Goal: Information Seeking & Learning: Find specific fact

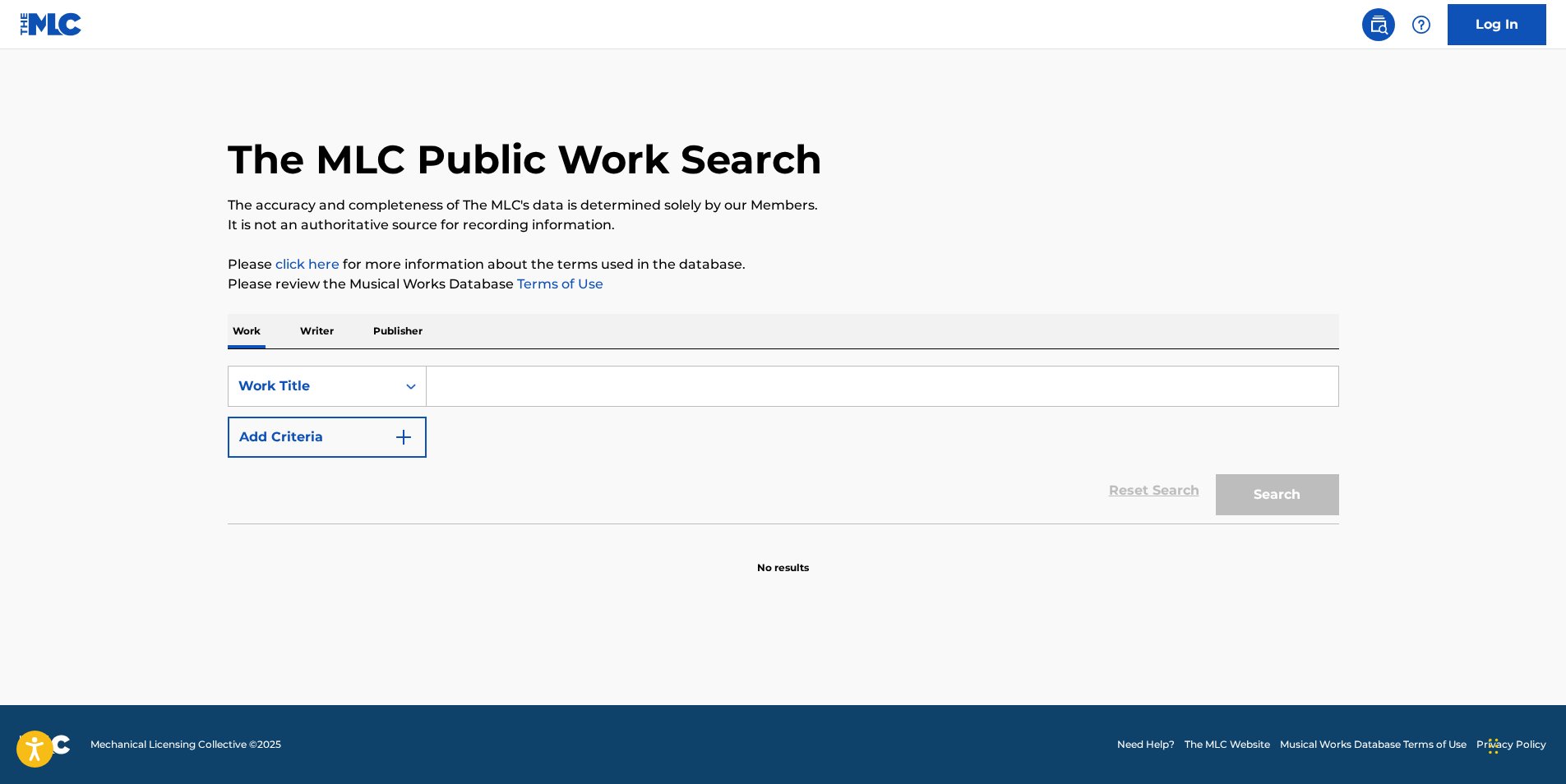
click at [527, 394] on input "Search Form" at bounding box center [882, 385] width 912 height 39
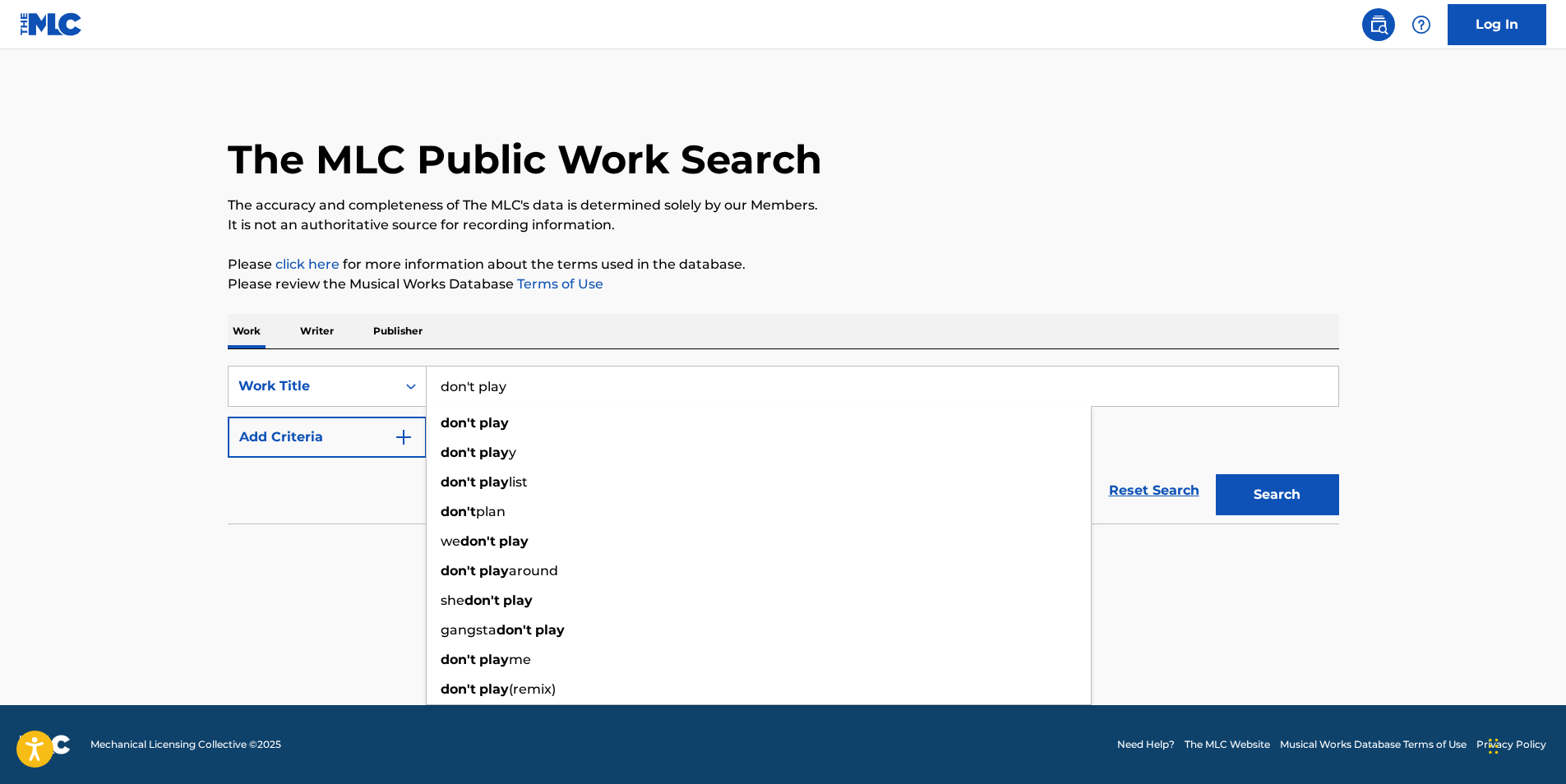
type input "don't play"
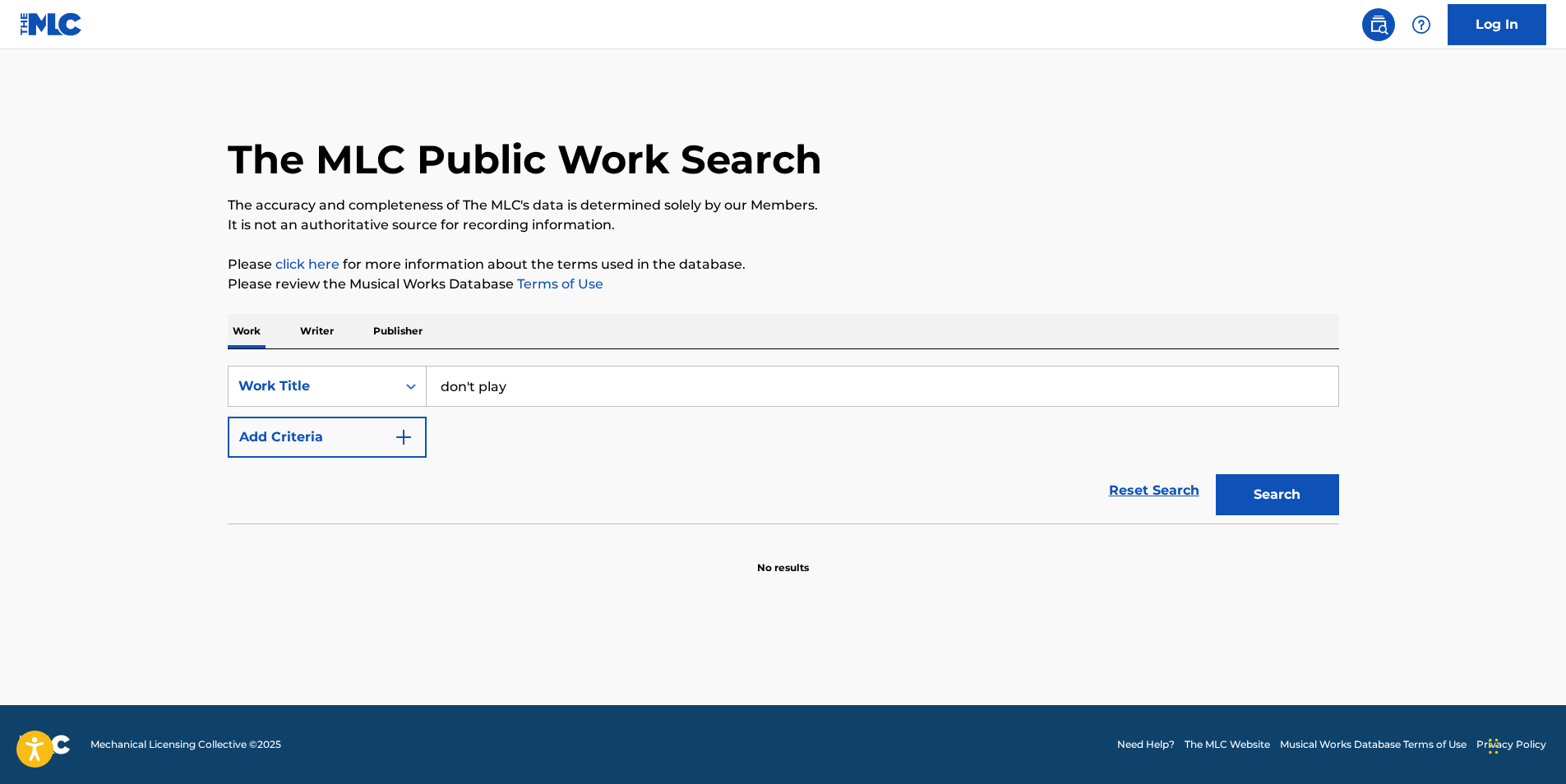
click at [383, 435] on button "Add Criteria" at bounding box center [327, 437] width 199 height 41
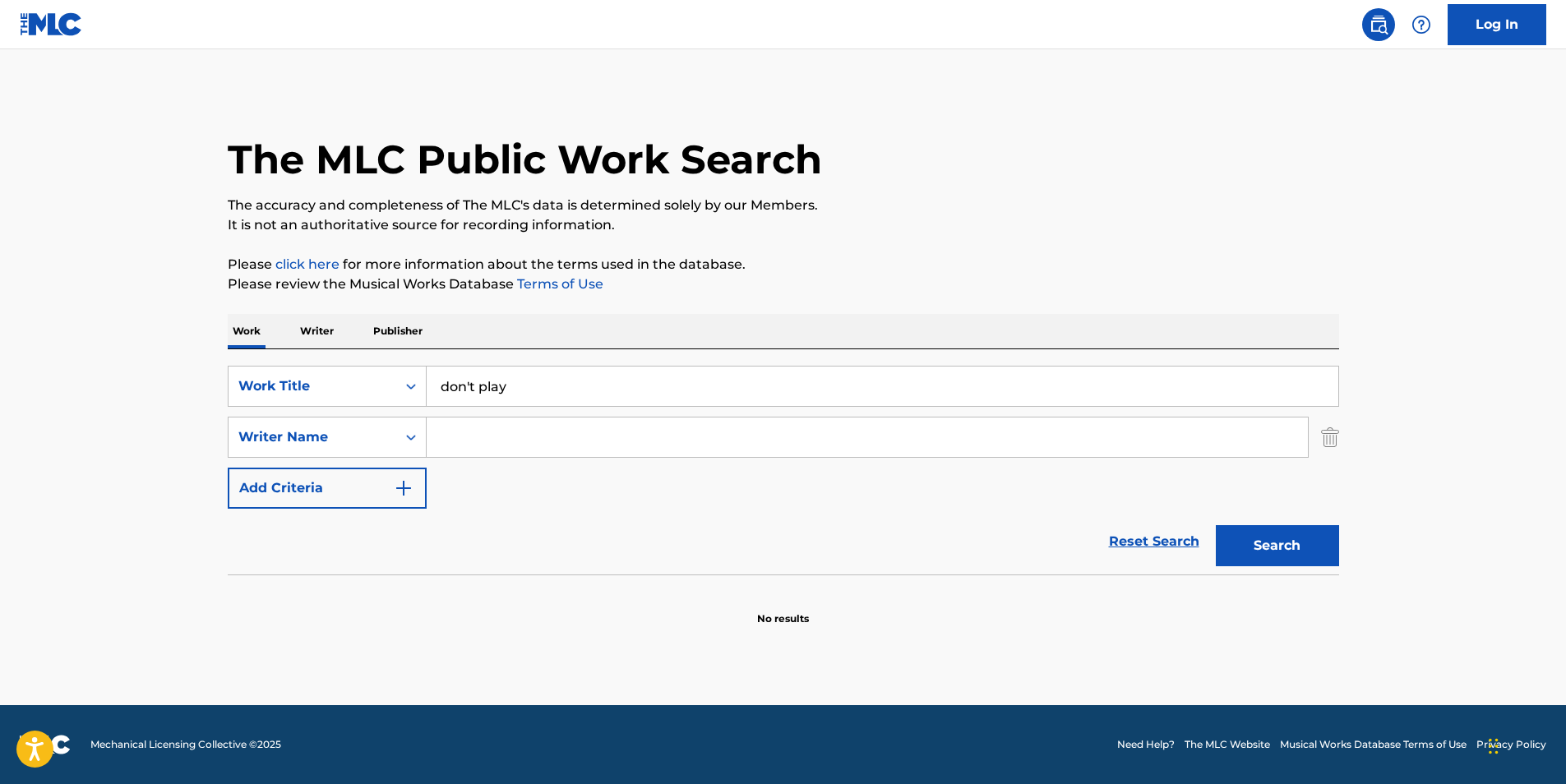
click at [471, 434] on input "Search Form" at bounding box center [867, 437] width 881 height 39
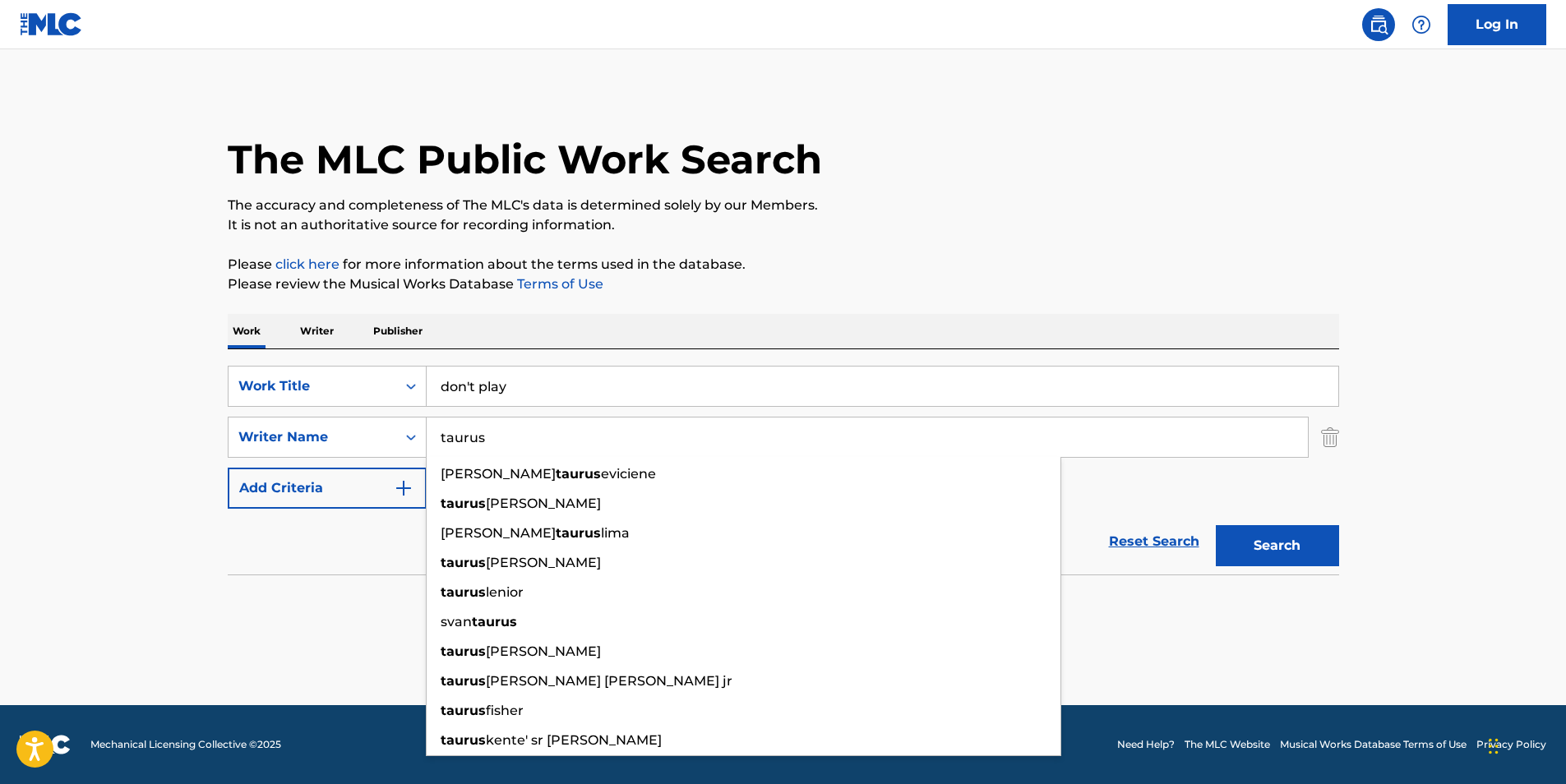
type input "taurus"
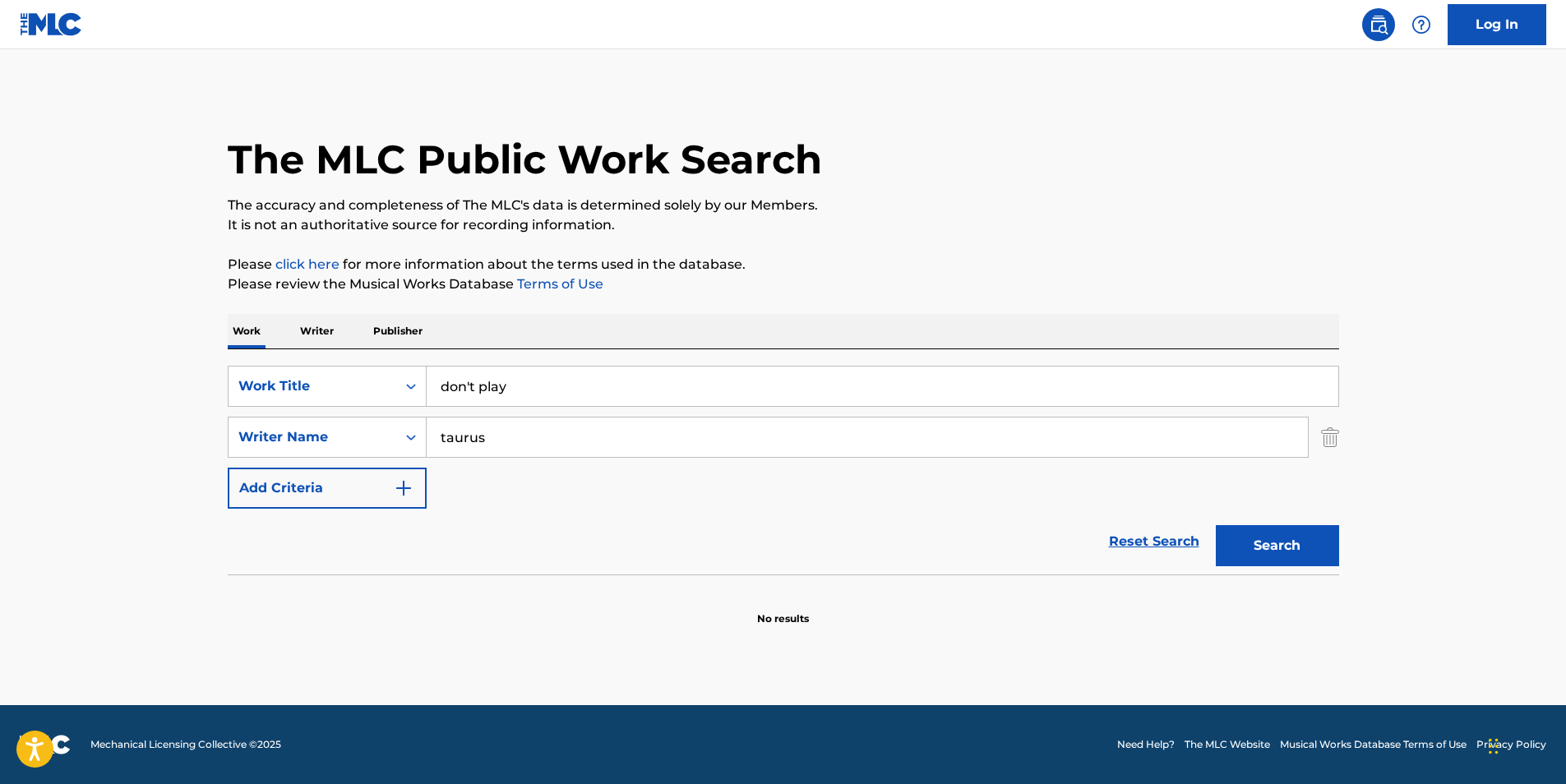
click at [1128, 596] on section "No results" at bounding box center [783, 605] width 1111 height 43
click at [1274, 543] on button "Search" at bounding box center [1277, 545] width 123 height 41
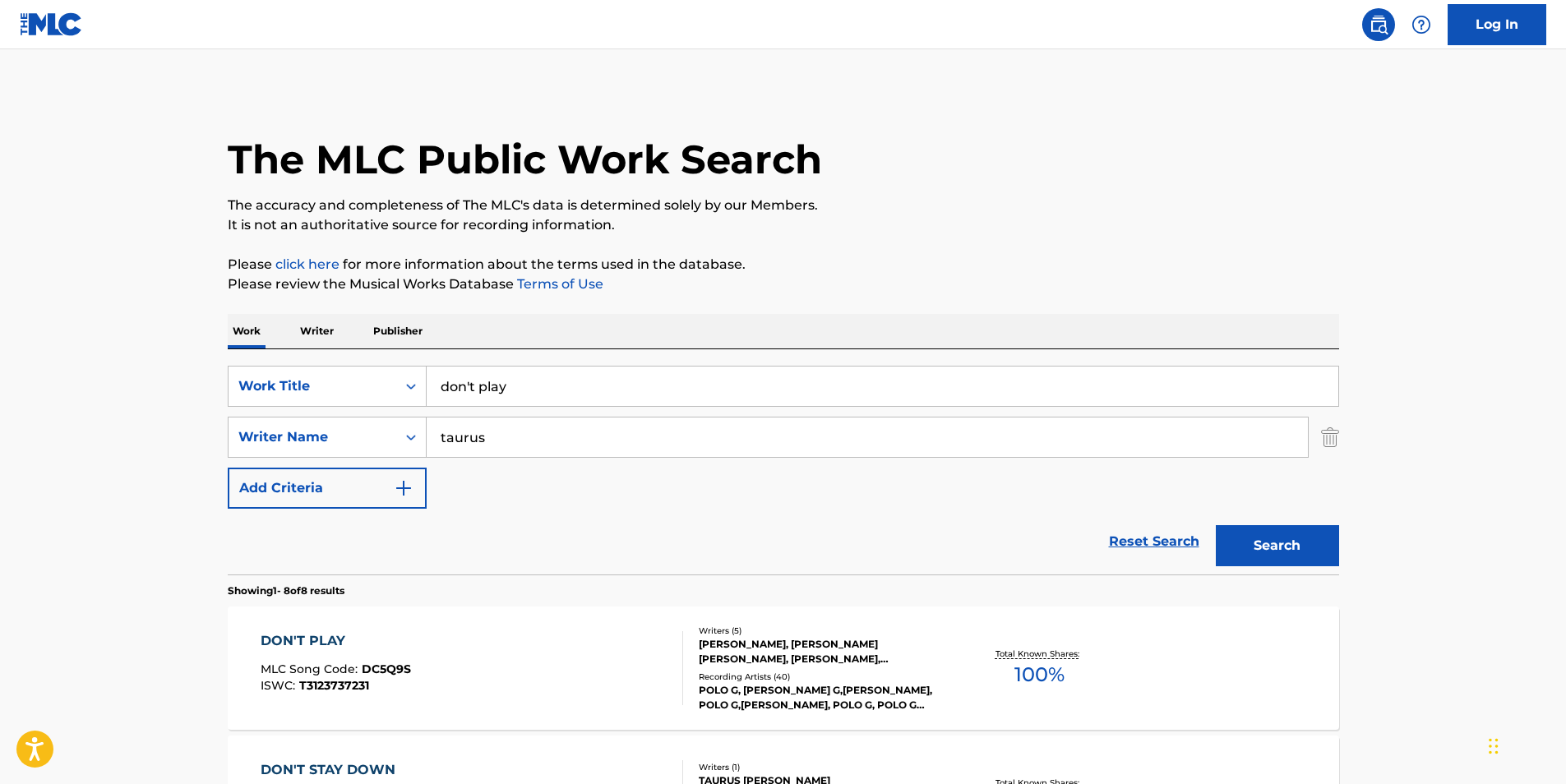
click at [276, 632] on div "DON'T PLAY" at bounding box center [336, 641] width 150 height 20
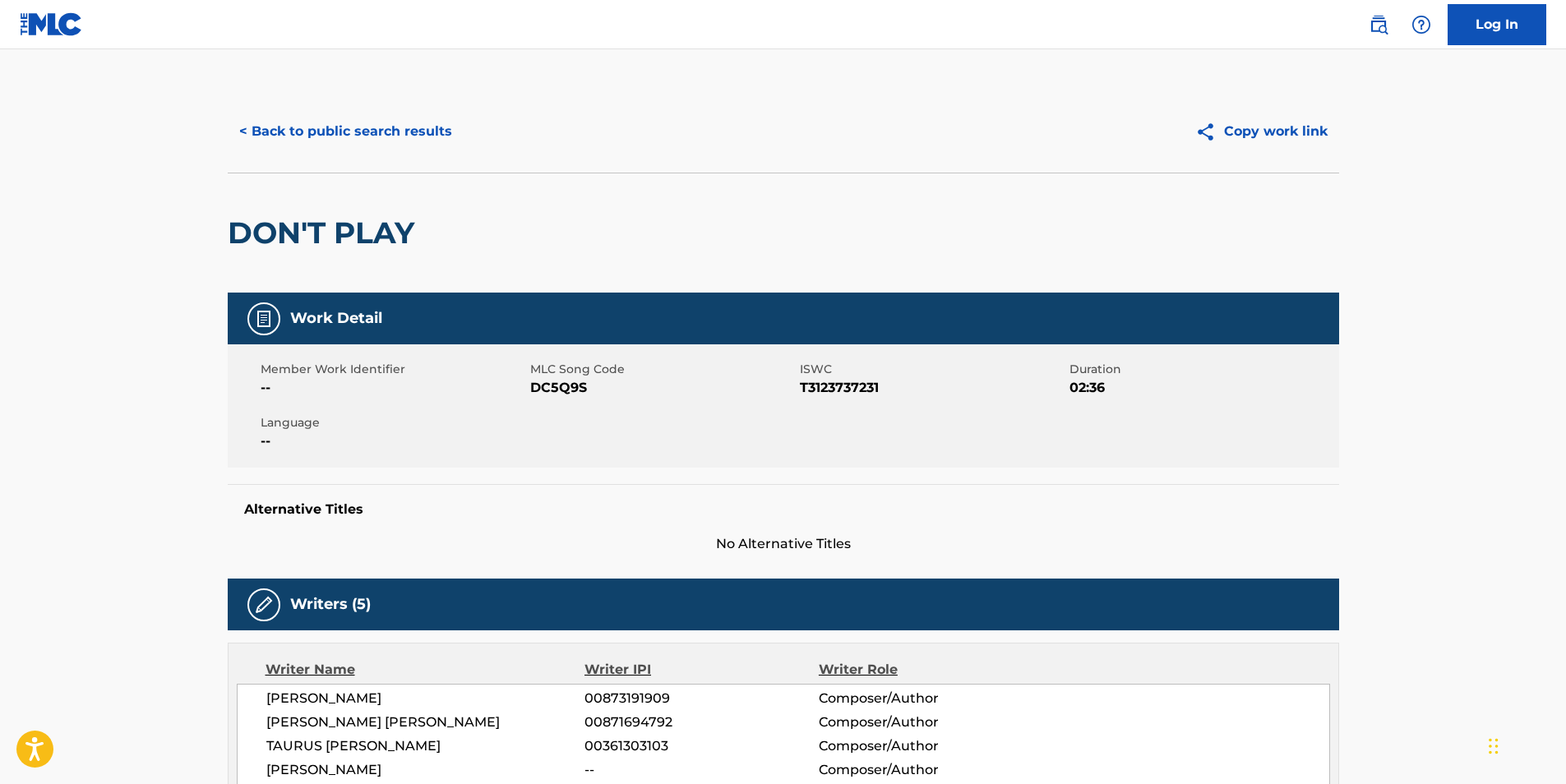
click at [310, 132] on button "< Back to public search results" at bounding box center [345, 131] width 236 height 41
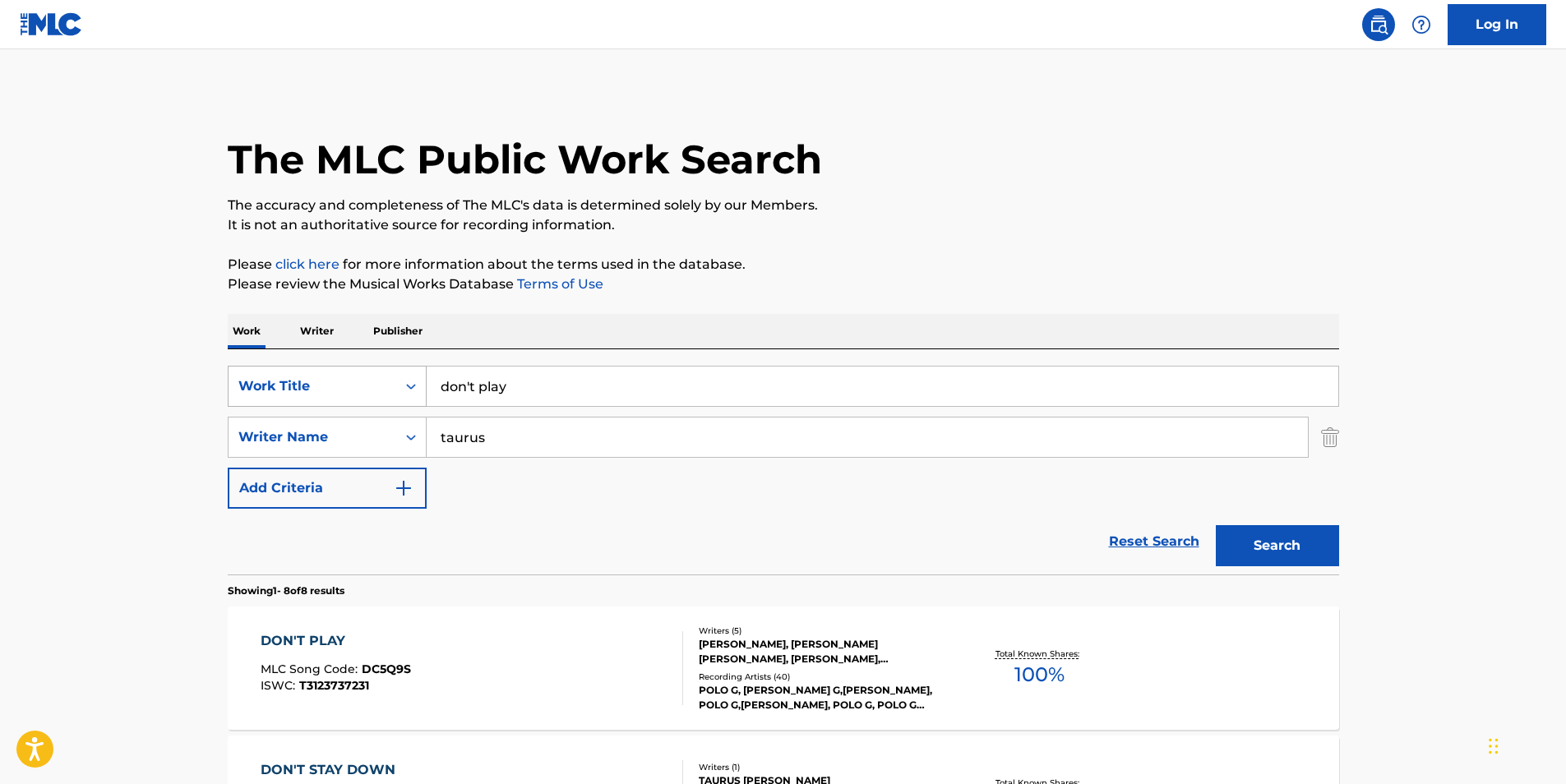
drag, startPoint x: 539, startPoint y: 392, endPoint x: 250, endPoint y: 365, distance: 290.3
click at [250, 365] on div "SearchWithCriteria04cde069-c898-4d1a-b840-e602a6e3c8cd Work Title don't play" at bounding box center [783, 385] width 1111 height 41
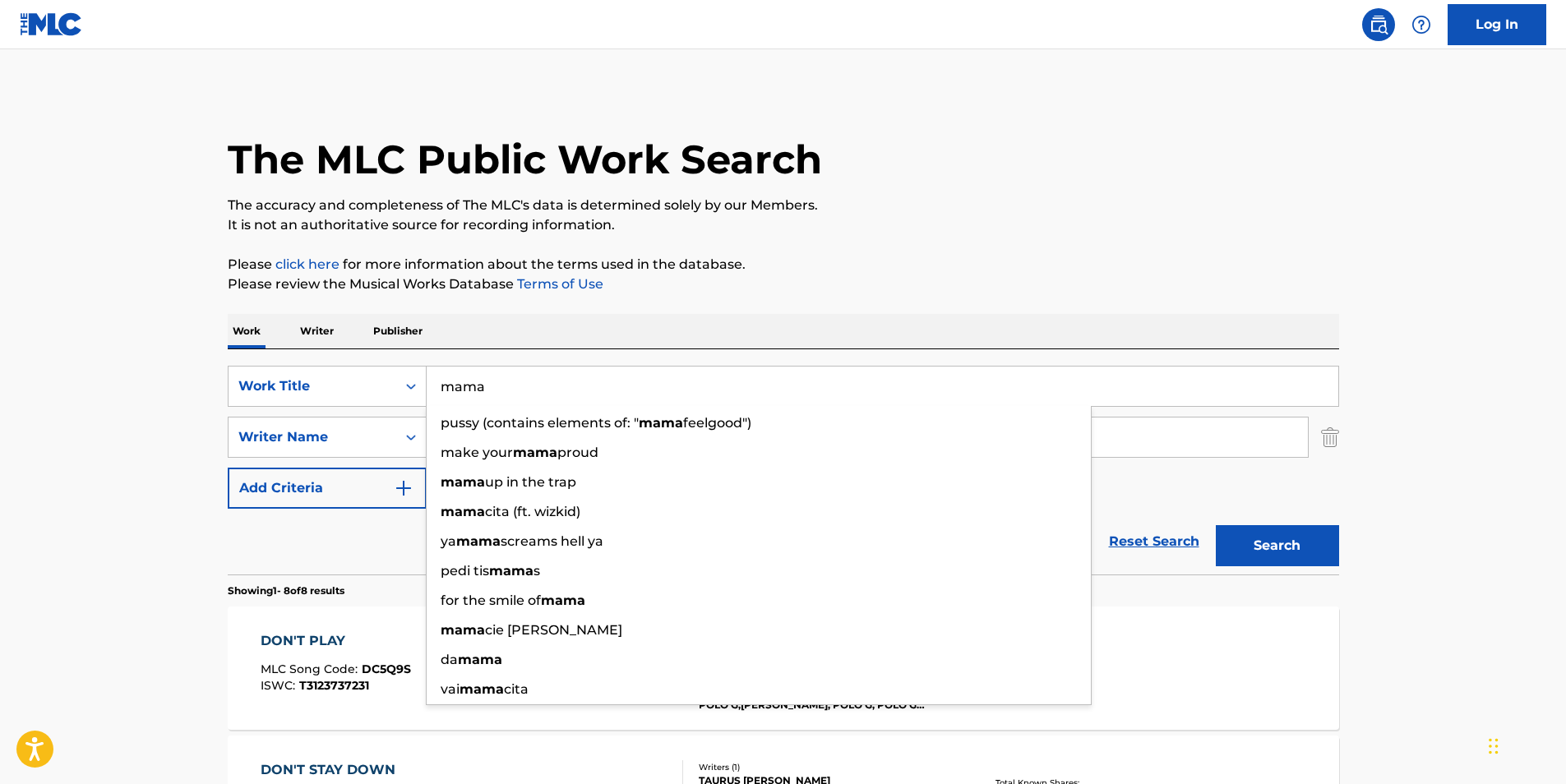
type input "mama"
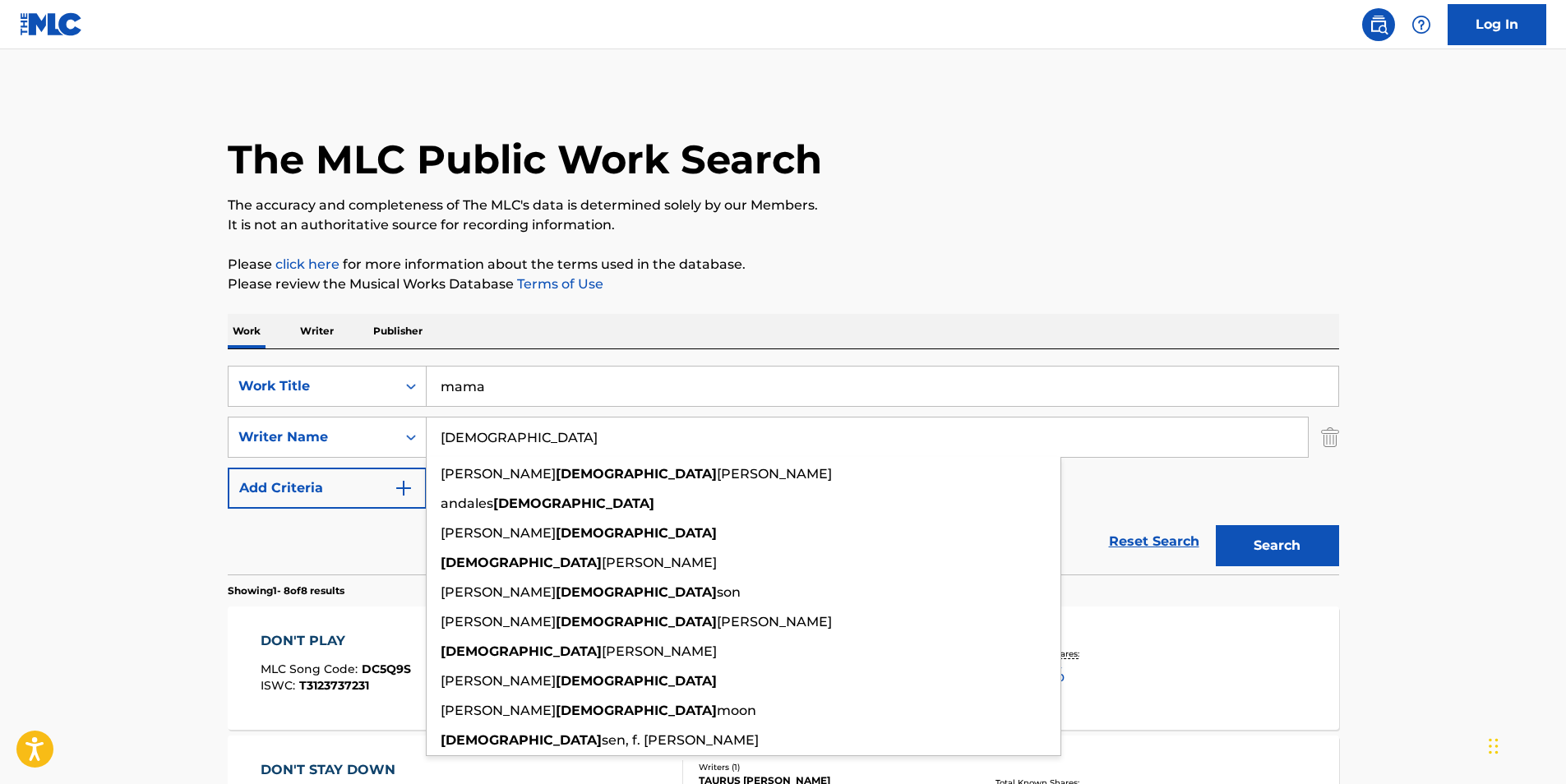
type input "christian"
drag, startPoint x: 570, startPoint y: 441, endPoint x: 253, endPoint y: 434, distance: 317.1
click at [253, 434] on div "SearchWithCriteria230e01e5-9877-4e97-b930-5ebe784663f5 Writer Name christian ru…" at bounding box center [783, 437] width 1111 height 41
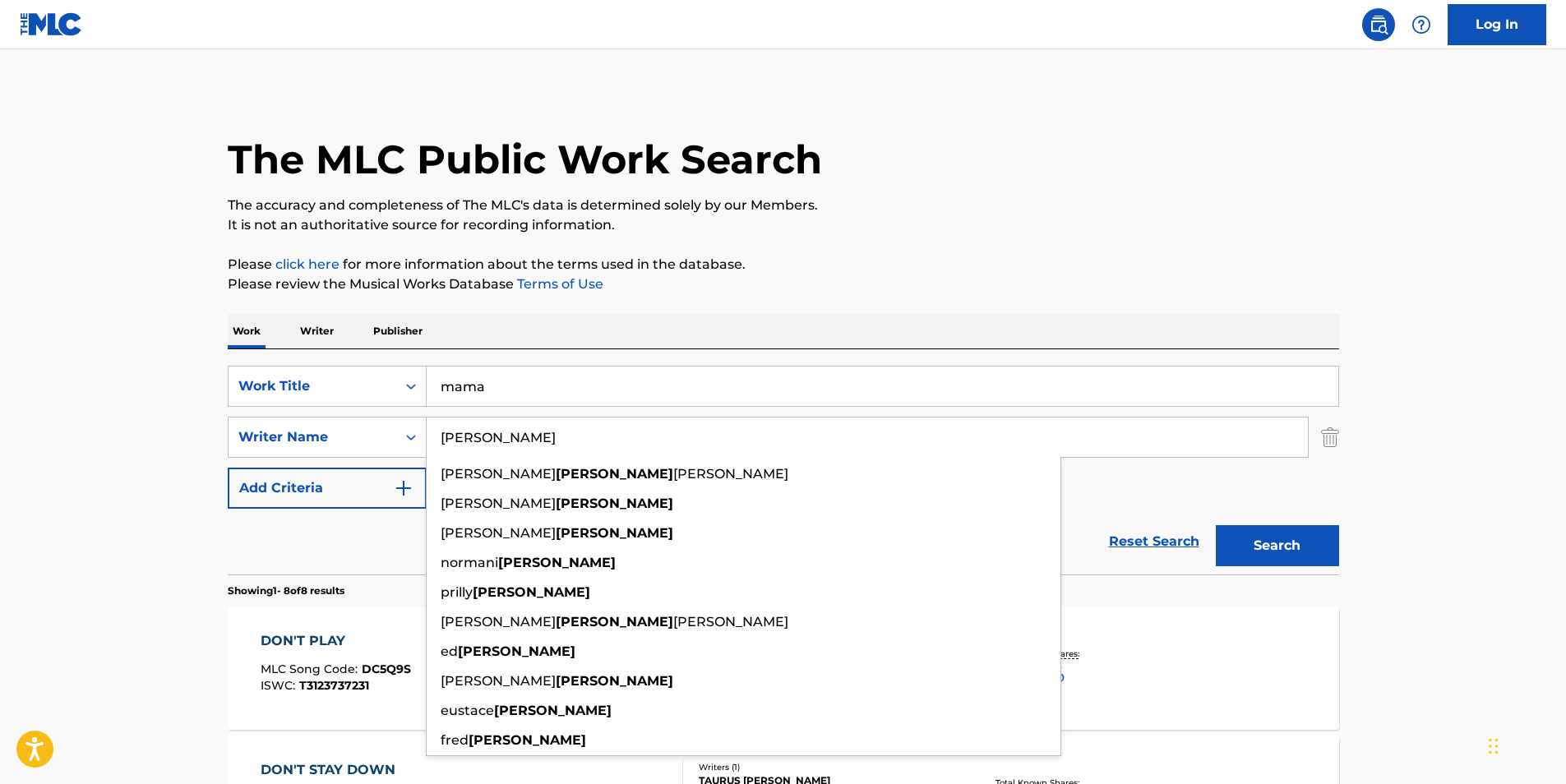
type input "hamilton"
click at [1249, 545] on button "Search" at bounding box center [1277, 545] width 123 height 41
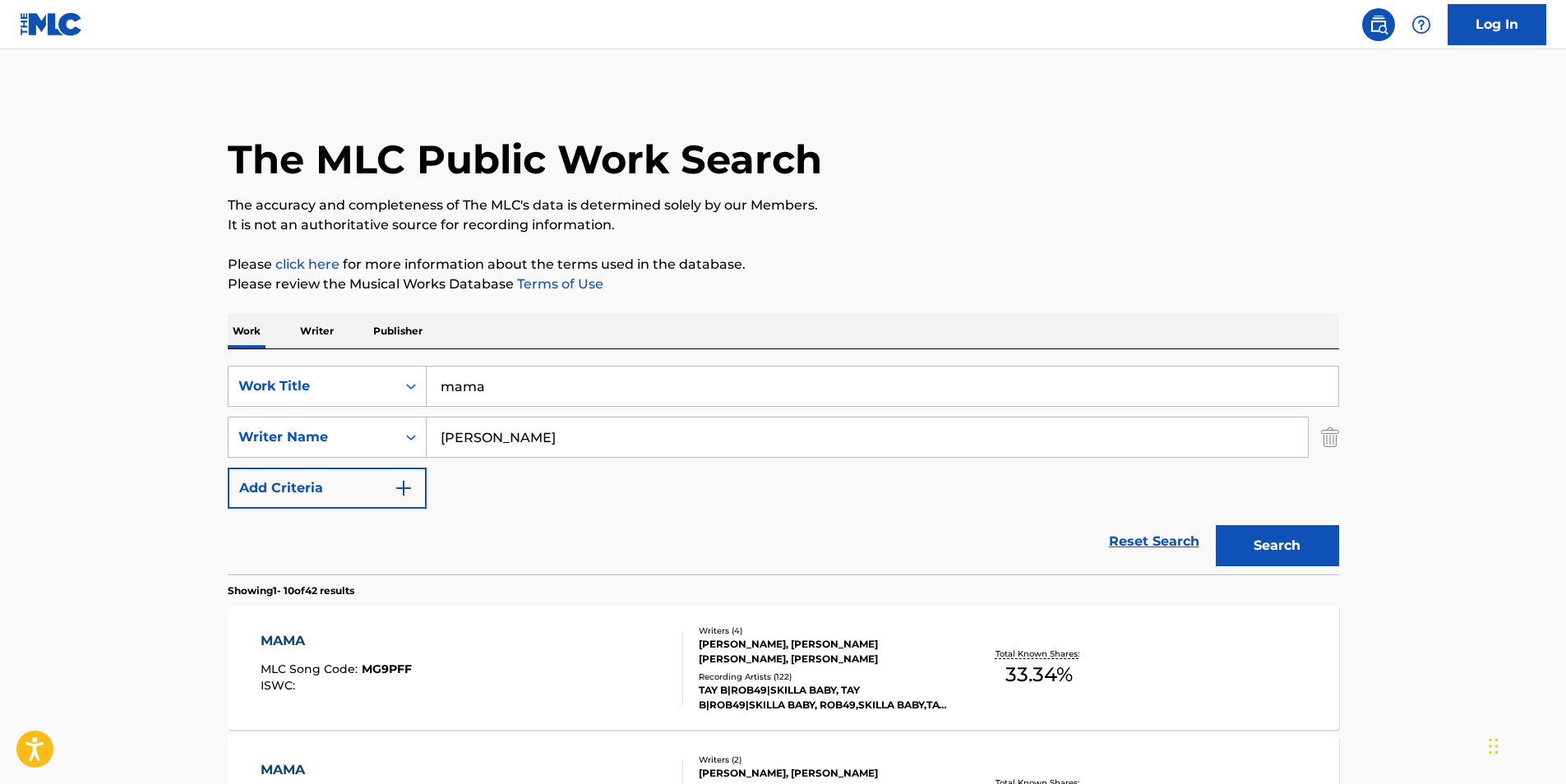
click at [290, 638] on div "MAMA" at bounding box center [336, 641] width 151 height 20
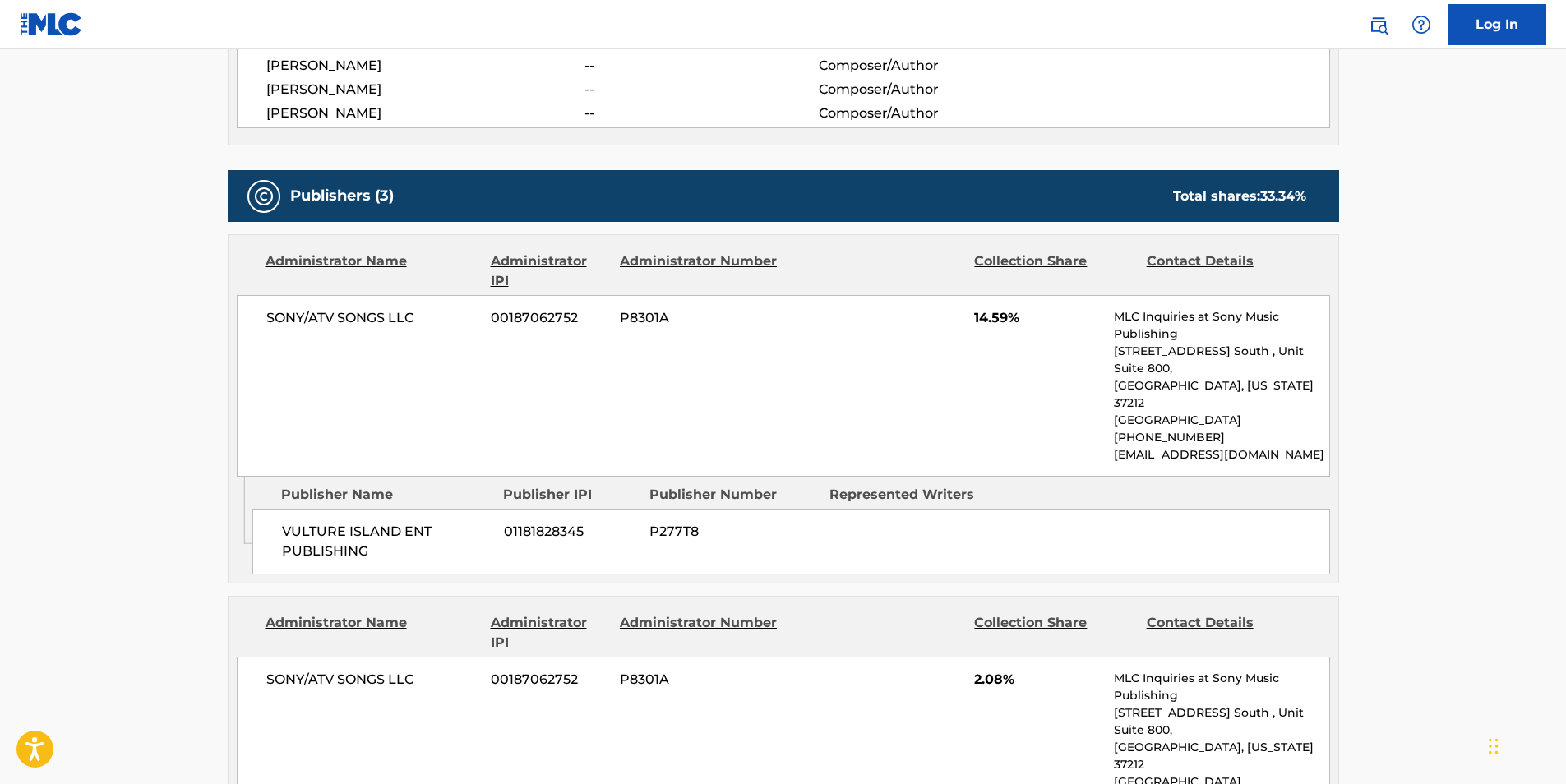
scroll to position [411, 0]
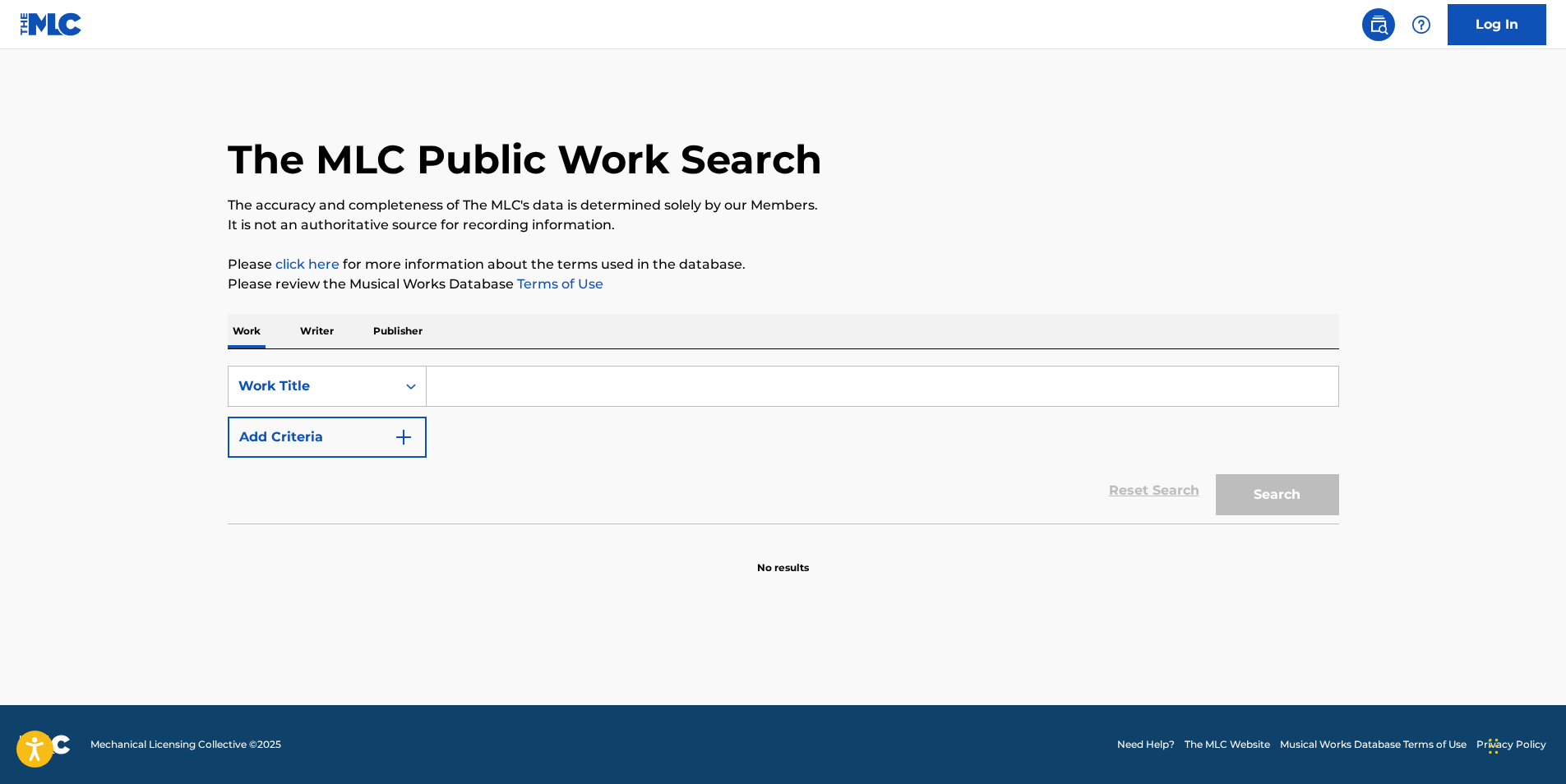
click at [583, 385] on input "Search Form" at bounding box center [882, 385] width 912 height 39
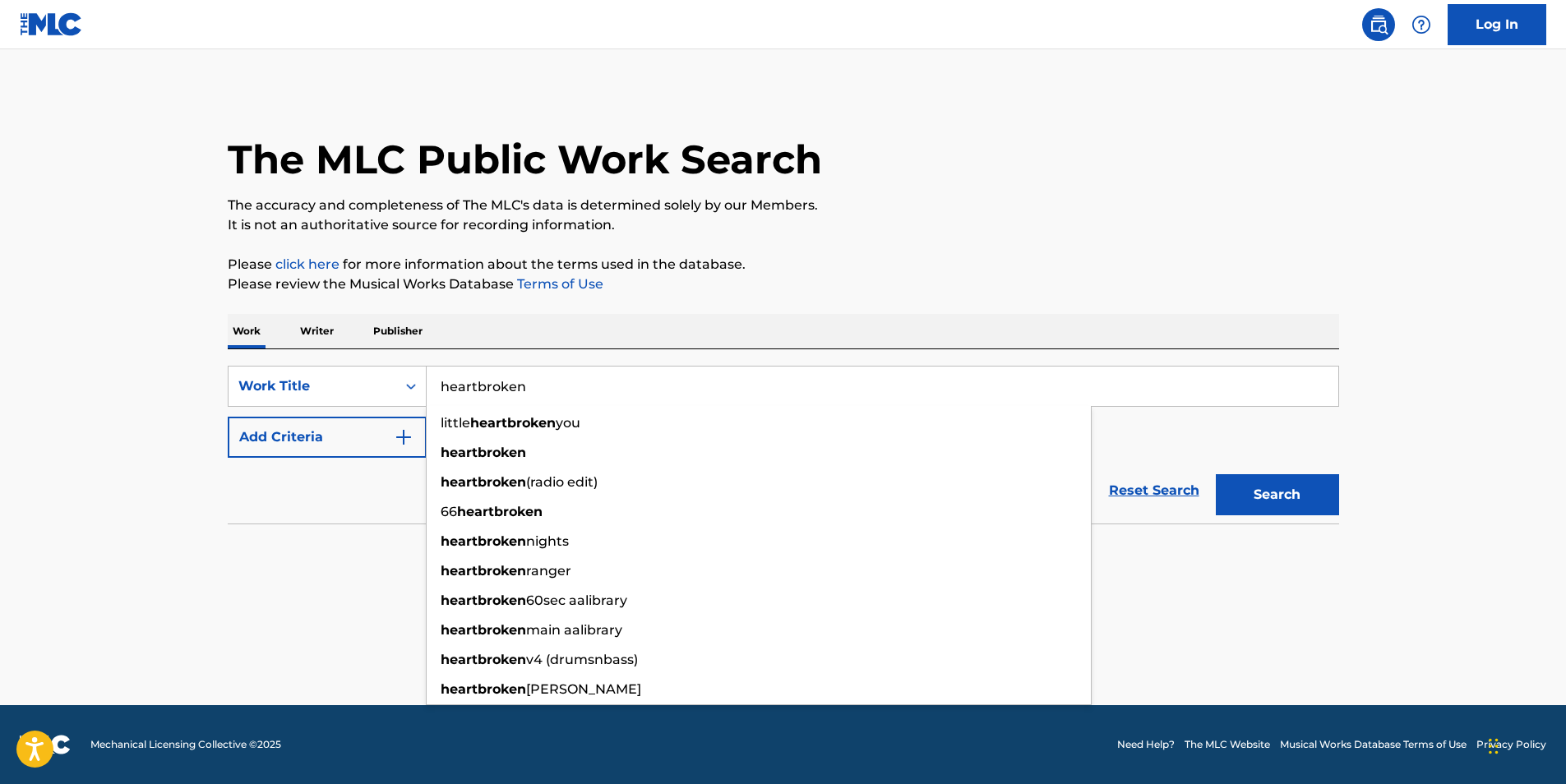
type input "heartbroken"
click at [525, 336] on div "Work Writer Publisher" at bounding box center [783, 330] width 1111 height 34
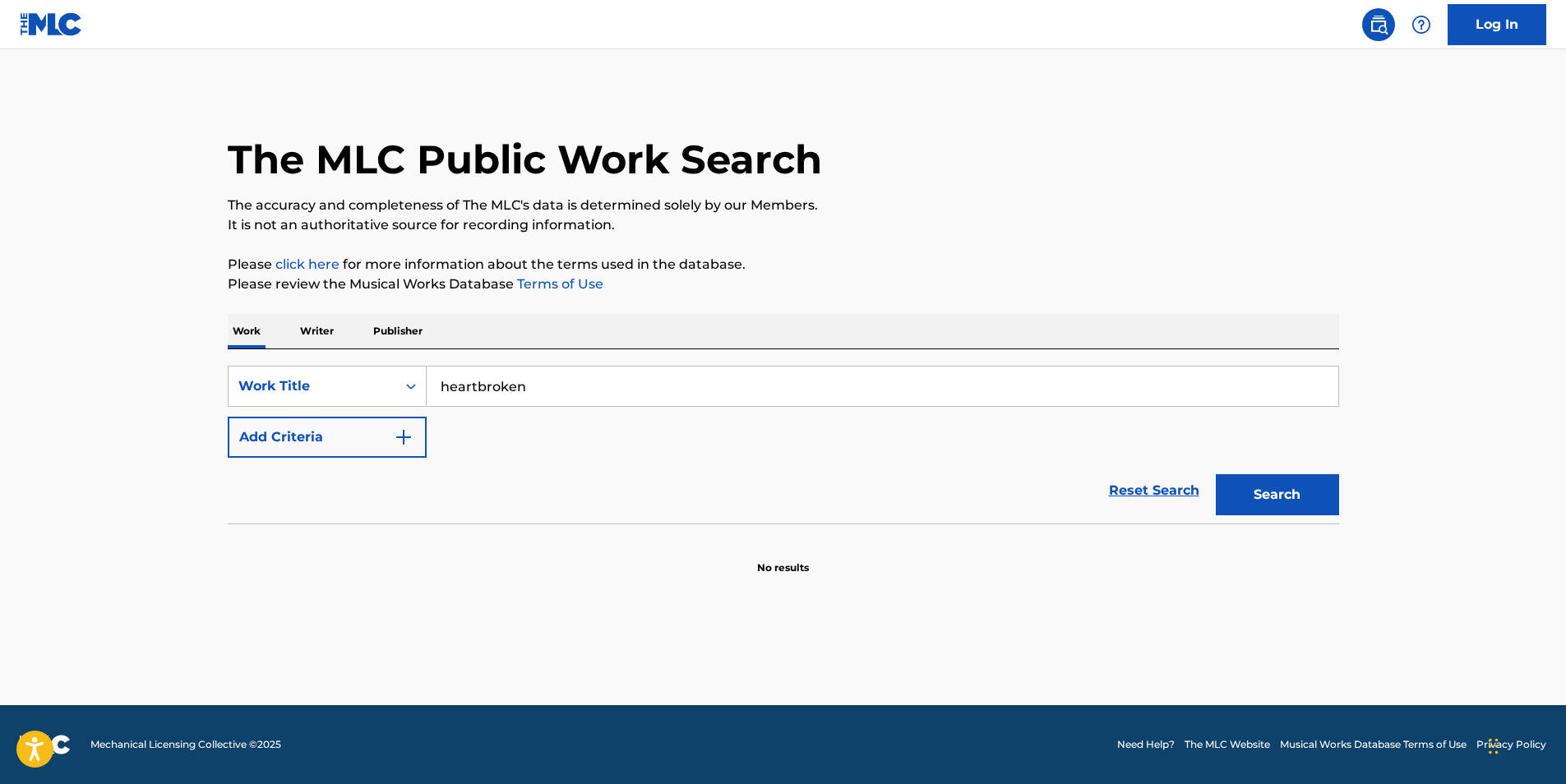
click at [348, 431] on button "Add Criteria" at bounding box center [327, 437] width 199 height 41
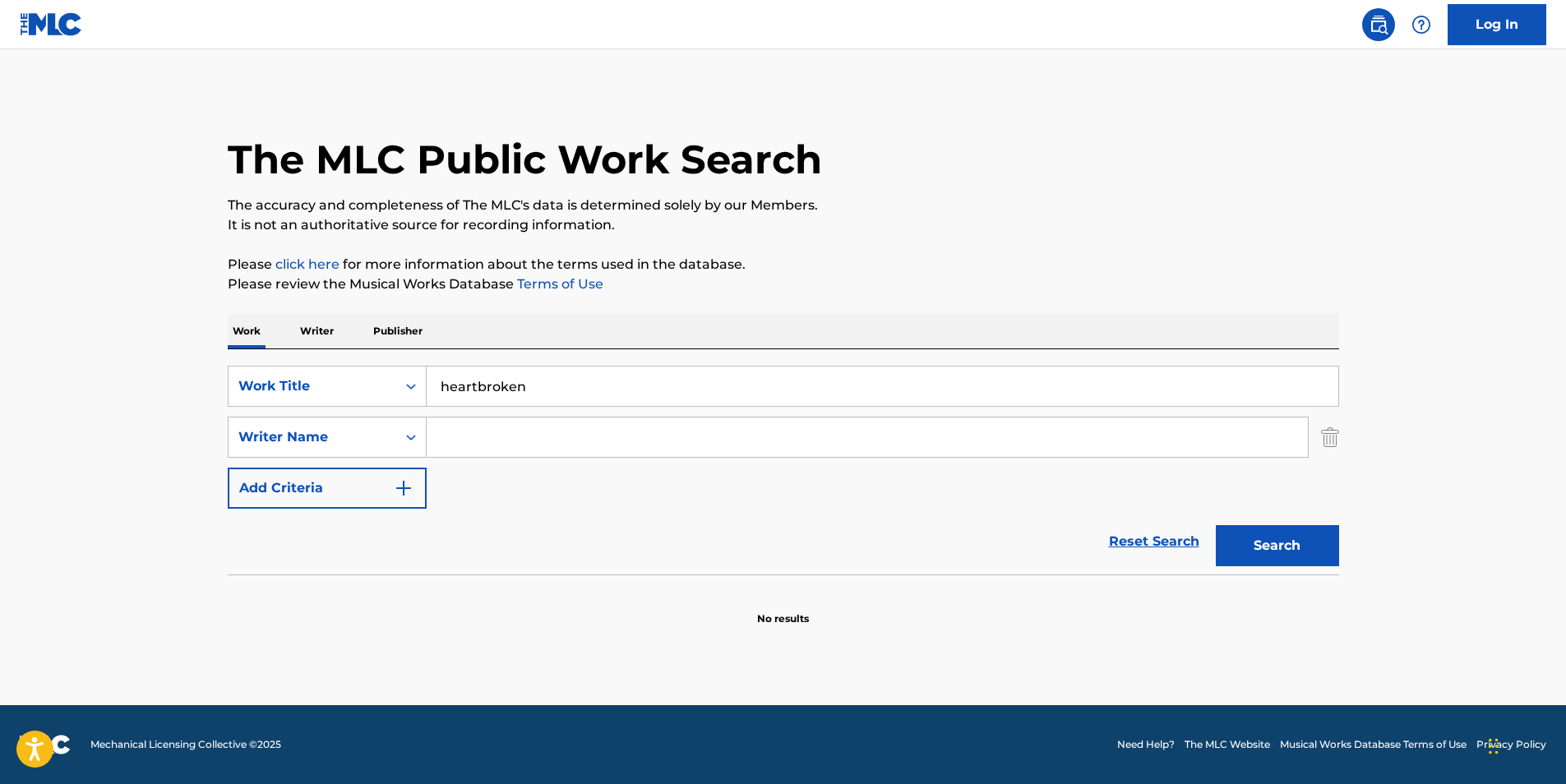
click at [456, 436] on input "Search Form" at bounding box center [867, 437] width 881 height 39
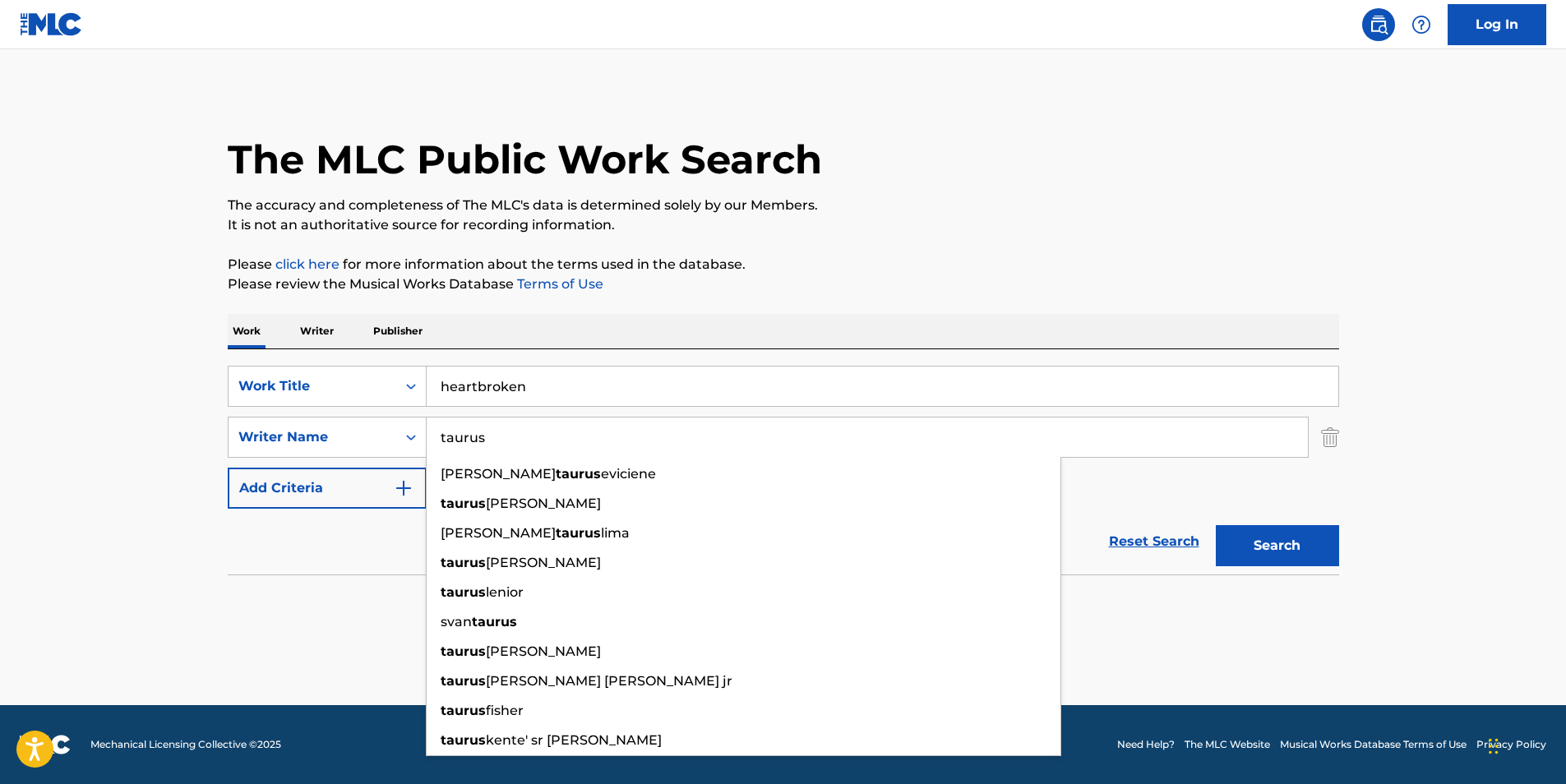
type input "taurus"
click at [833, 267] on p "Please click here for more information about the terms used in the database." at bounding box center [783, 264] width 1111 height 20
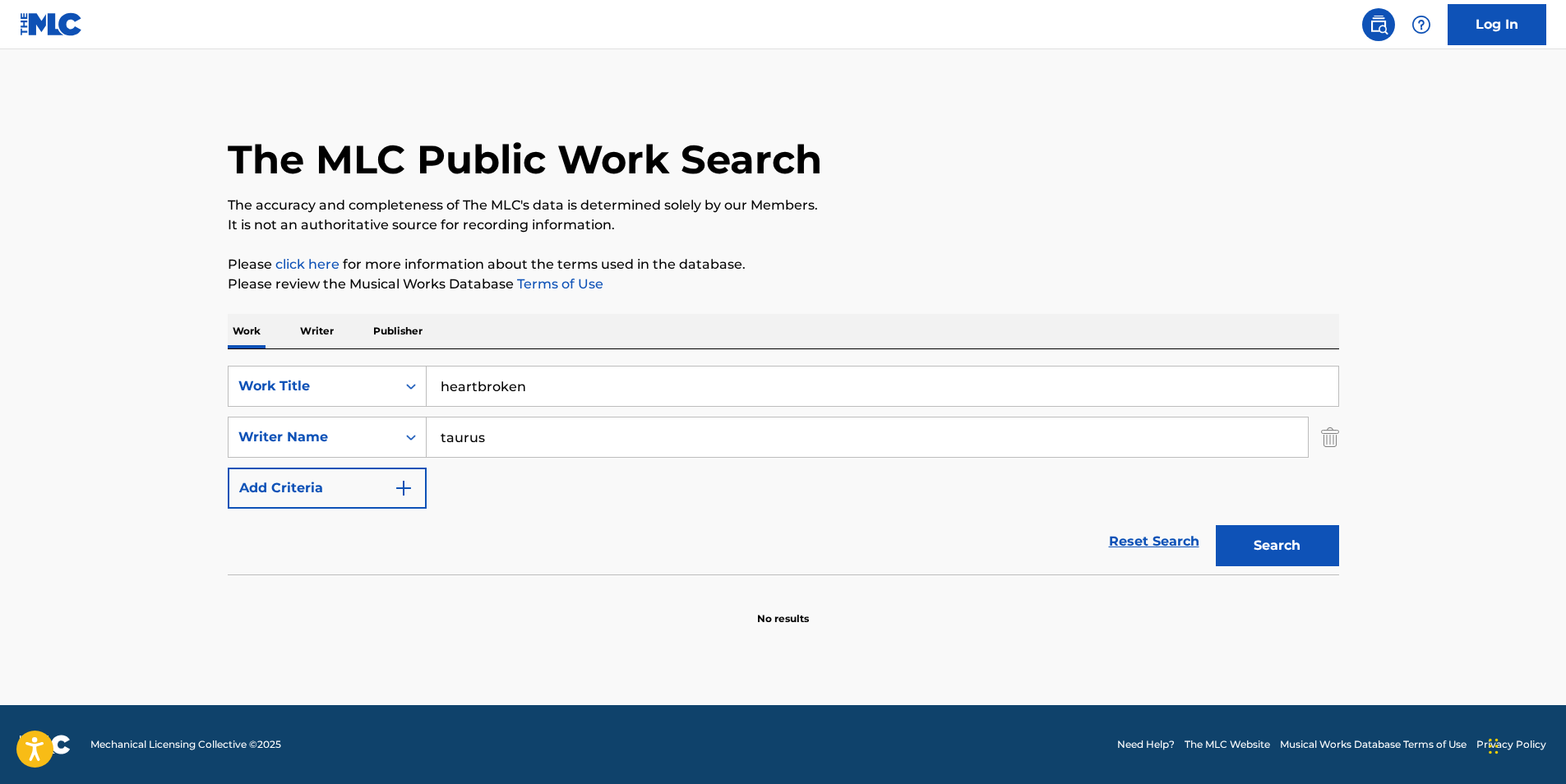
click at [1270, 549] on button "Search" at bounding box center [1277, 545] width 123 height 41
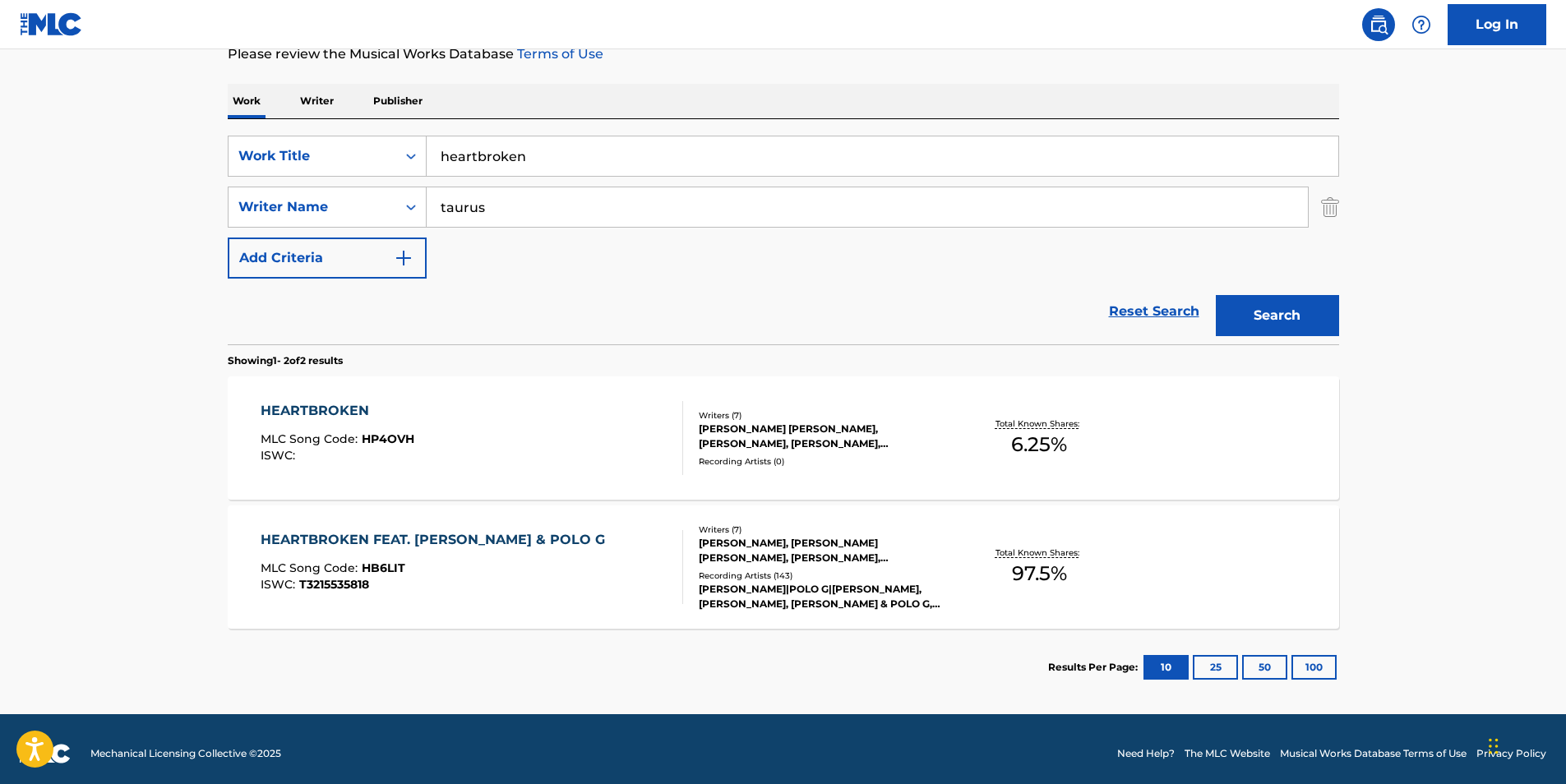
scroll to position [239, 0]
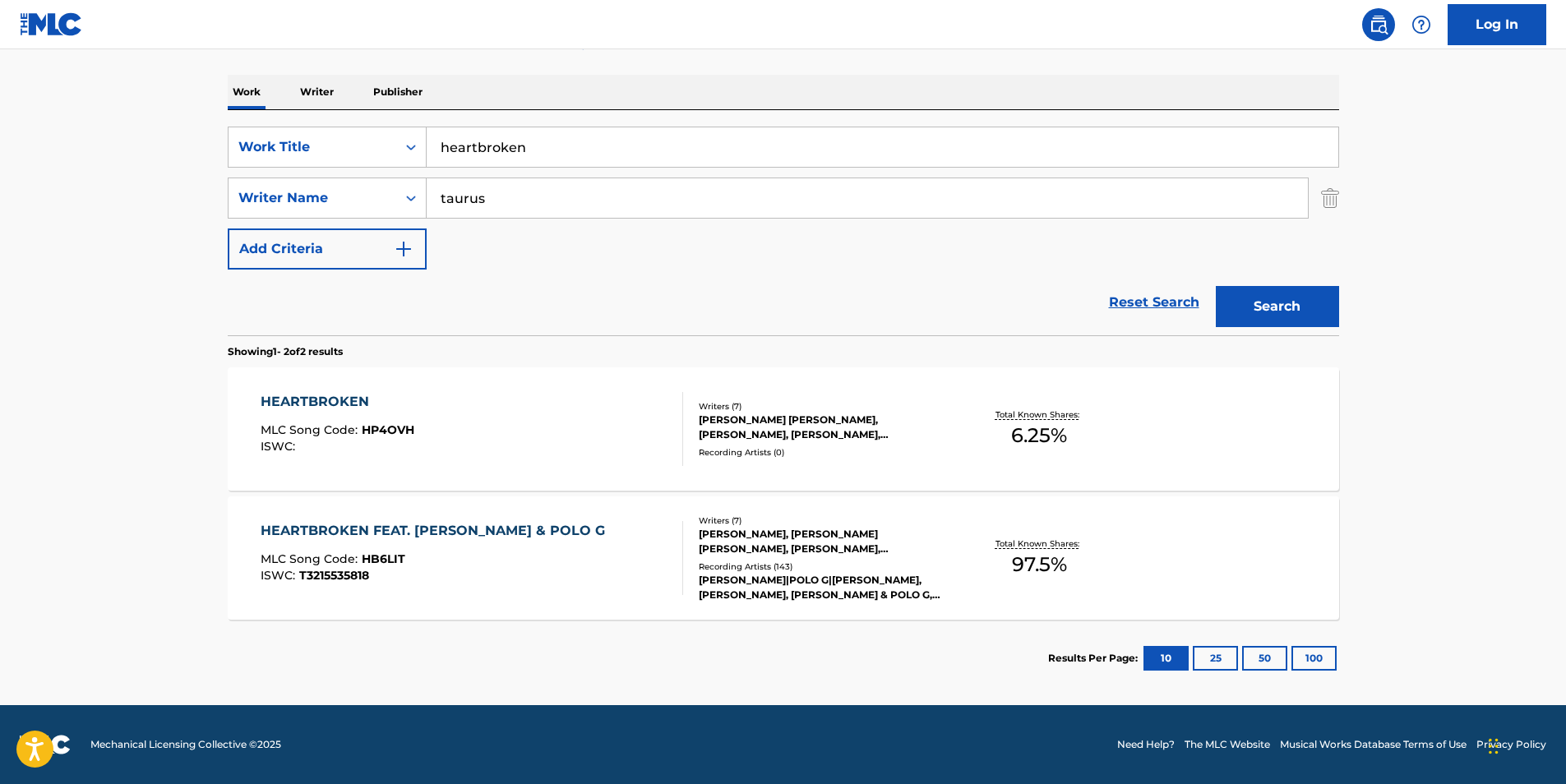
click at [462, 529] on div "HEARTBROKEN FEAT. JESSIE MURPH & POLO G" at bounding box center [436, 531] width 352 height 20
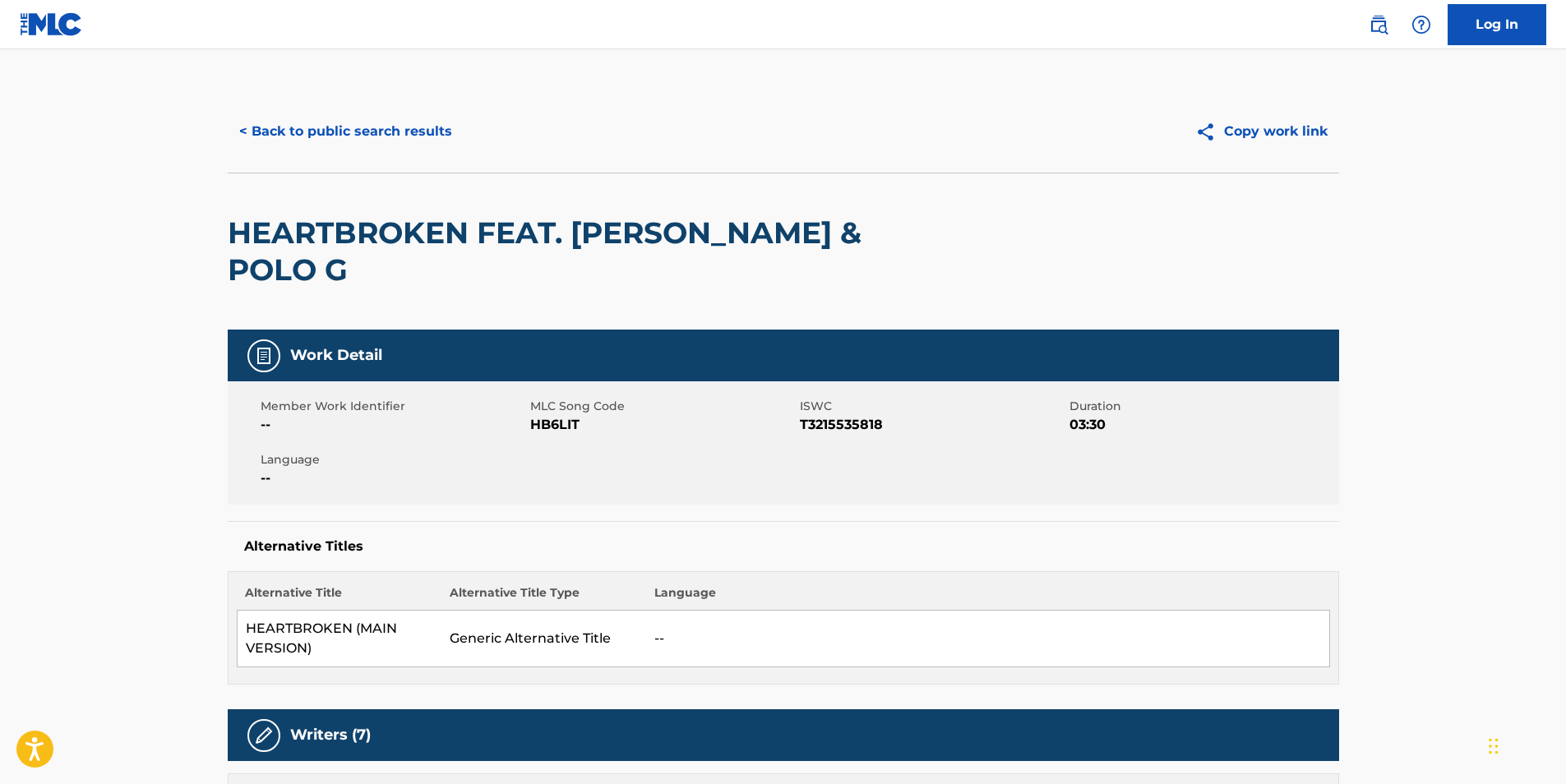
click at [358, 121] on button "< Back to public search results" at bounding box center [345, 131] width 236 height 41
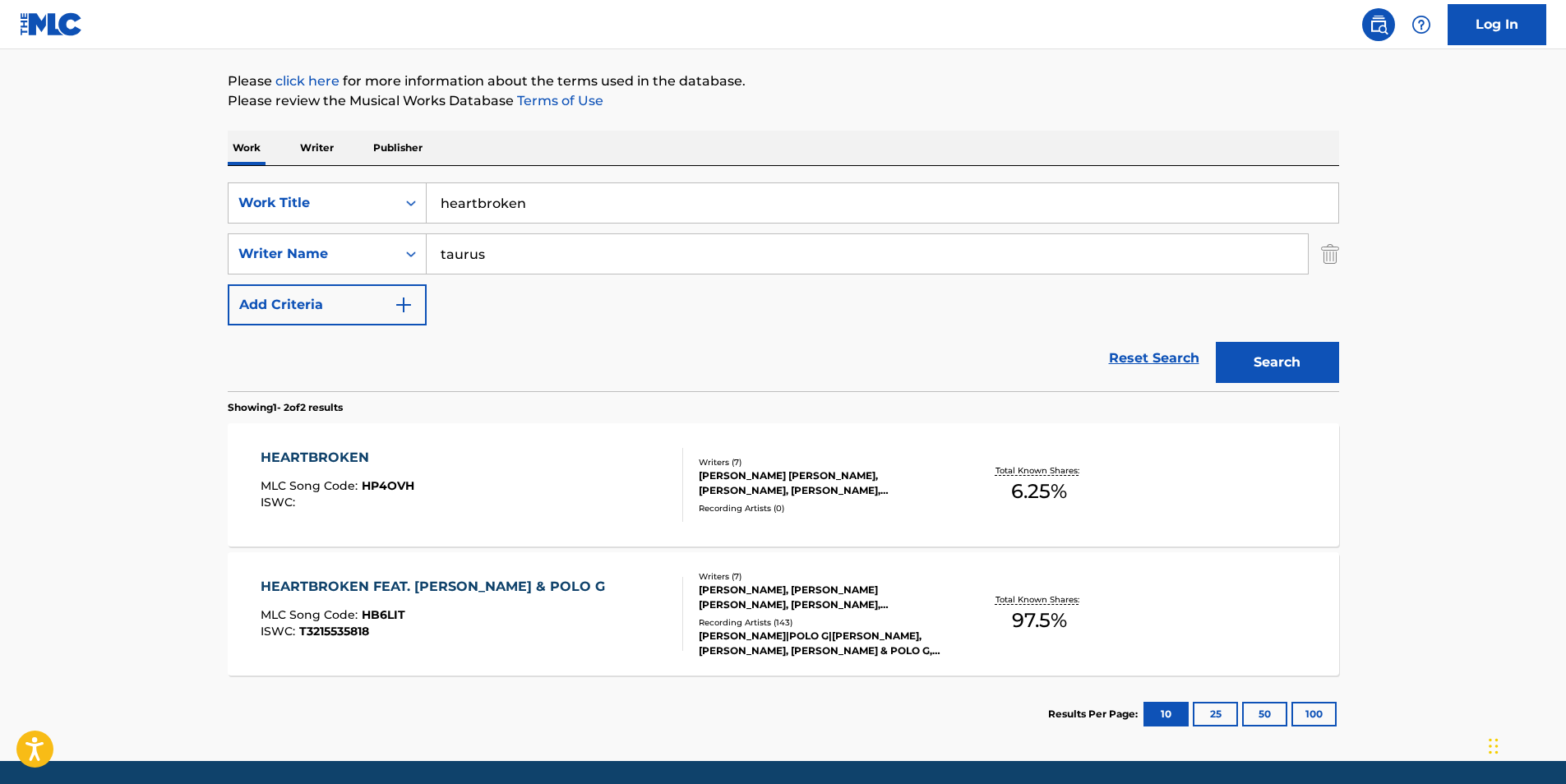
scroll to position [239, 0]
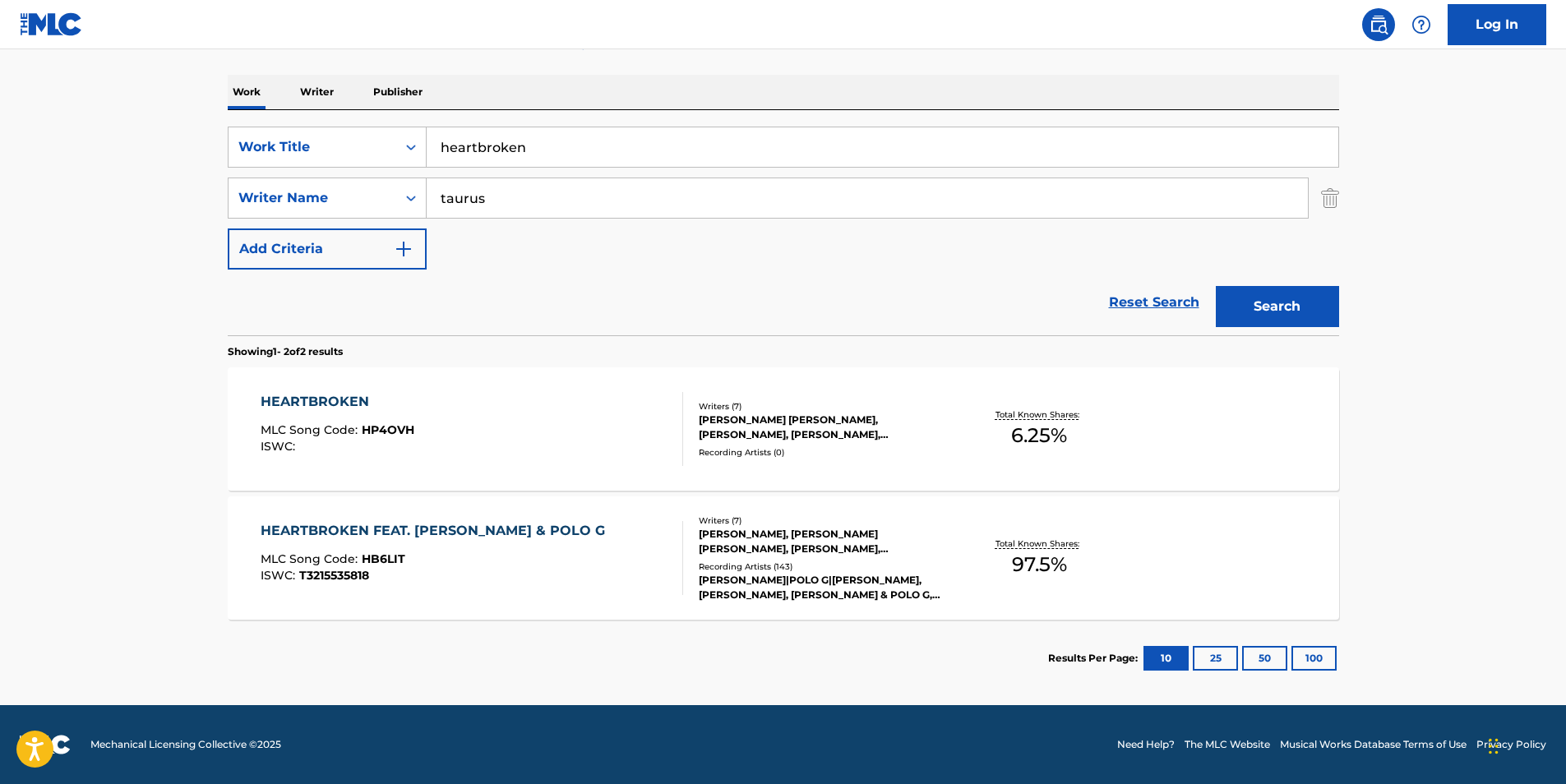
click at [326, 399] on div "HEARTBROKEN" at bounding box center [338, 401] width 154 height 20
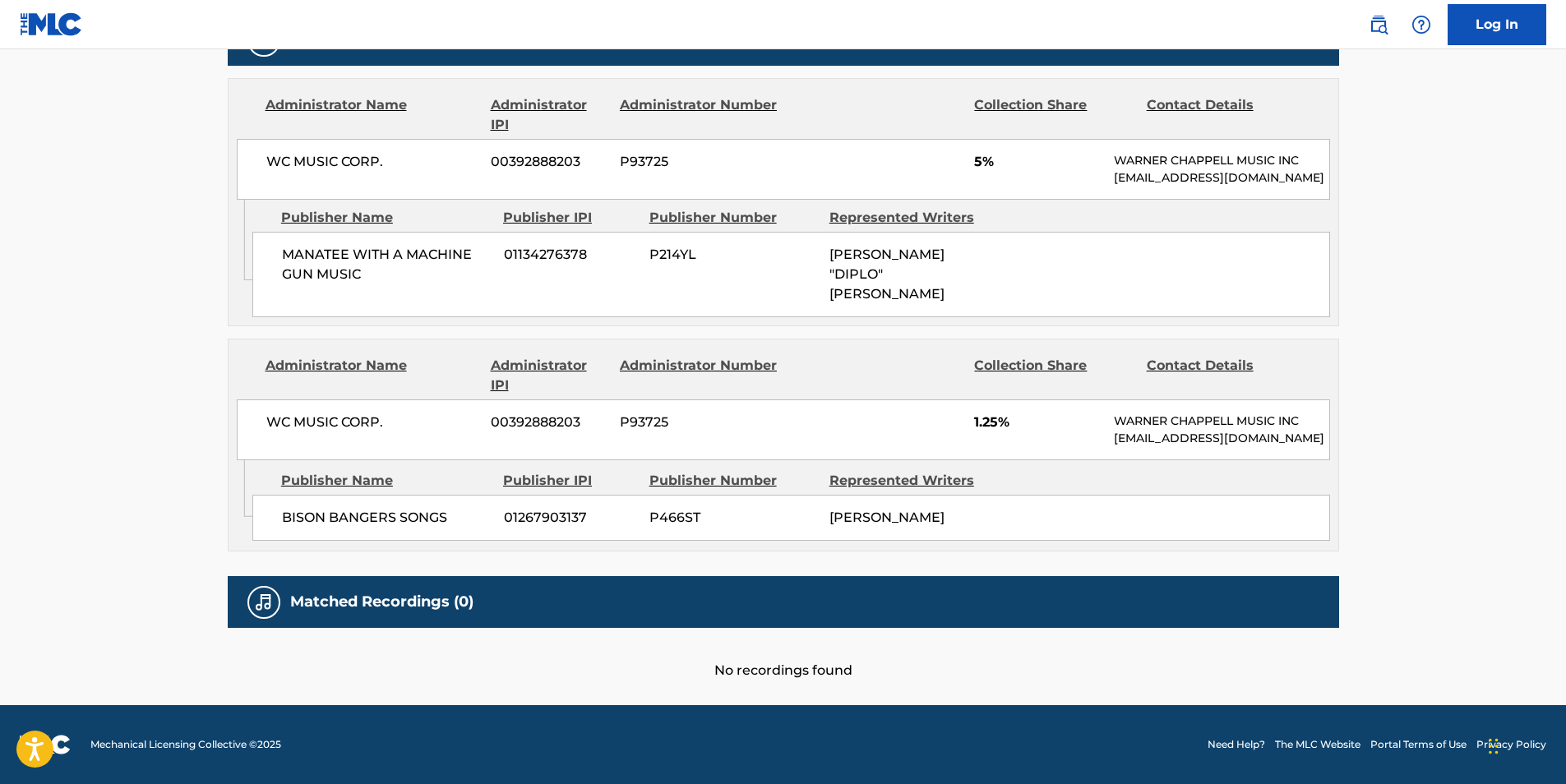
scroll to position [899, 0]
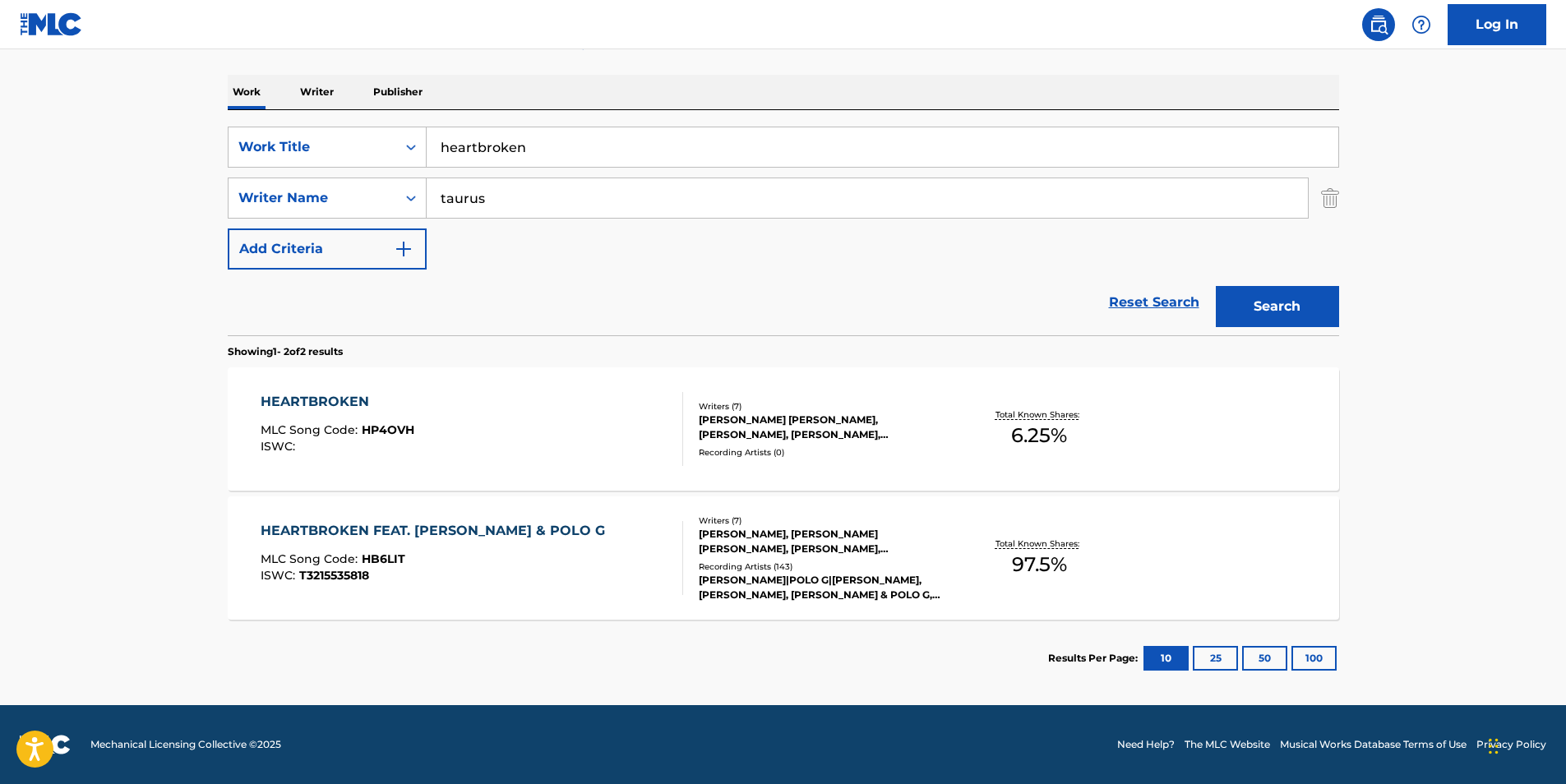
scroll to position [239, 0]
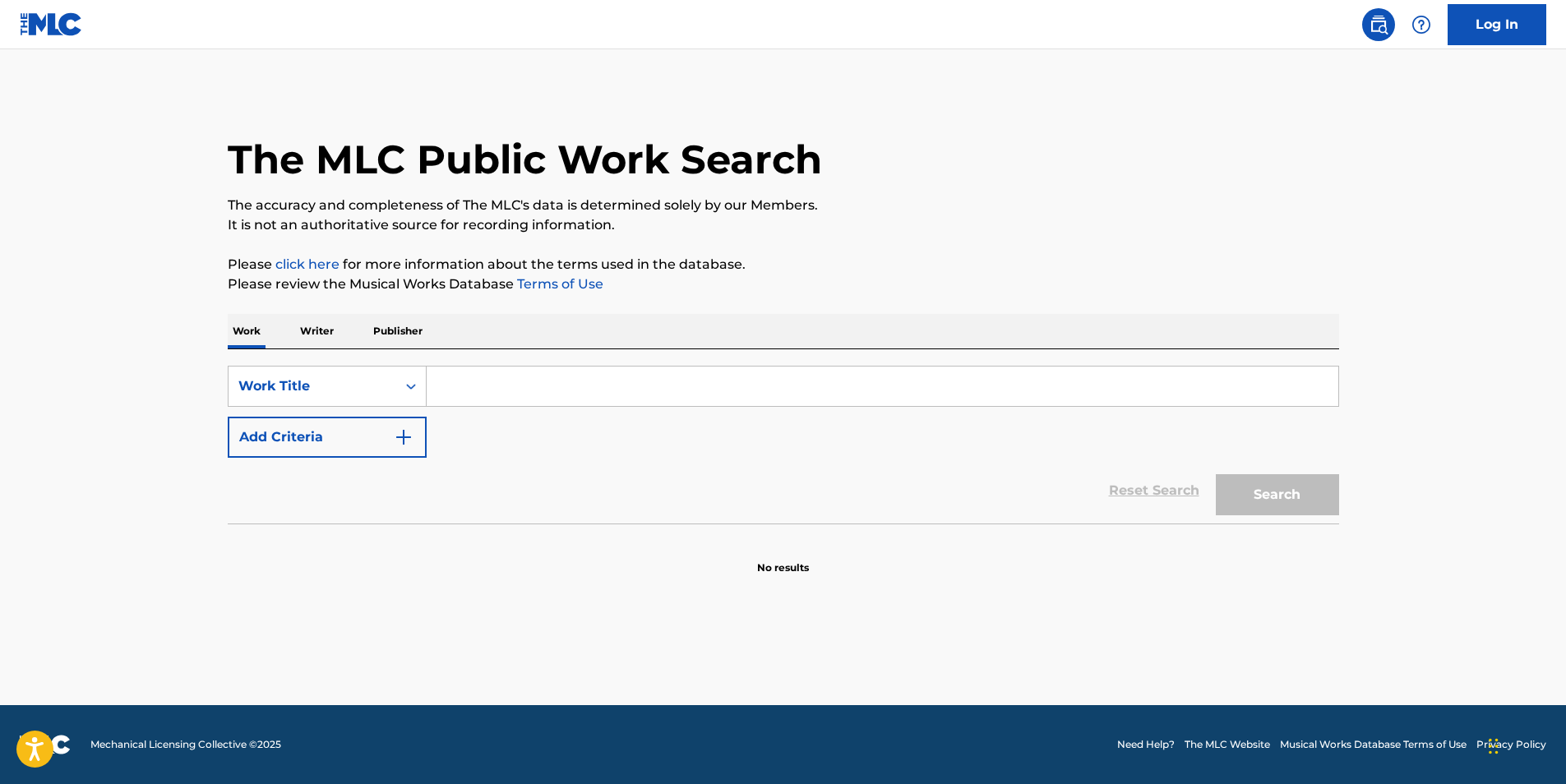
click at [617, 392] on input "Search Form" at bounding box center [882, 385] width 912 height 39
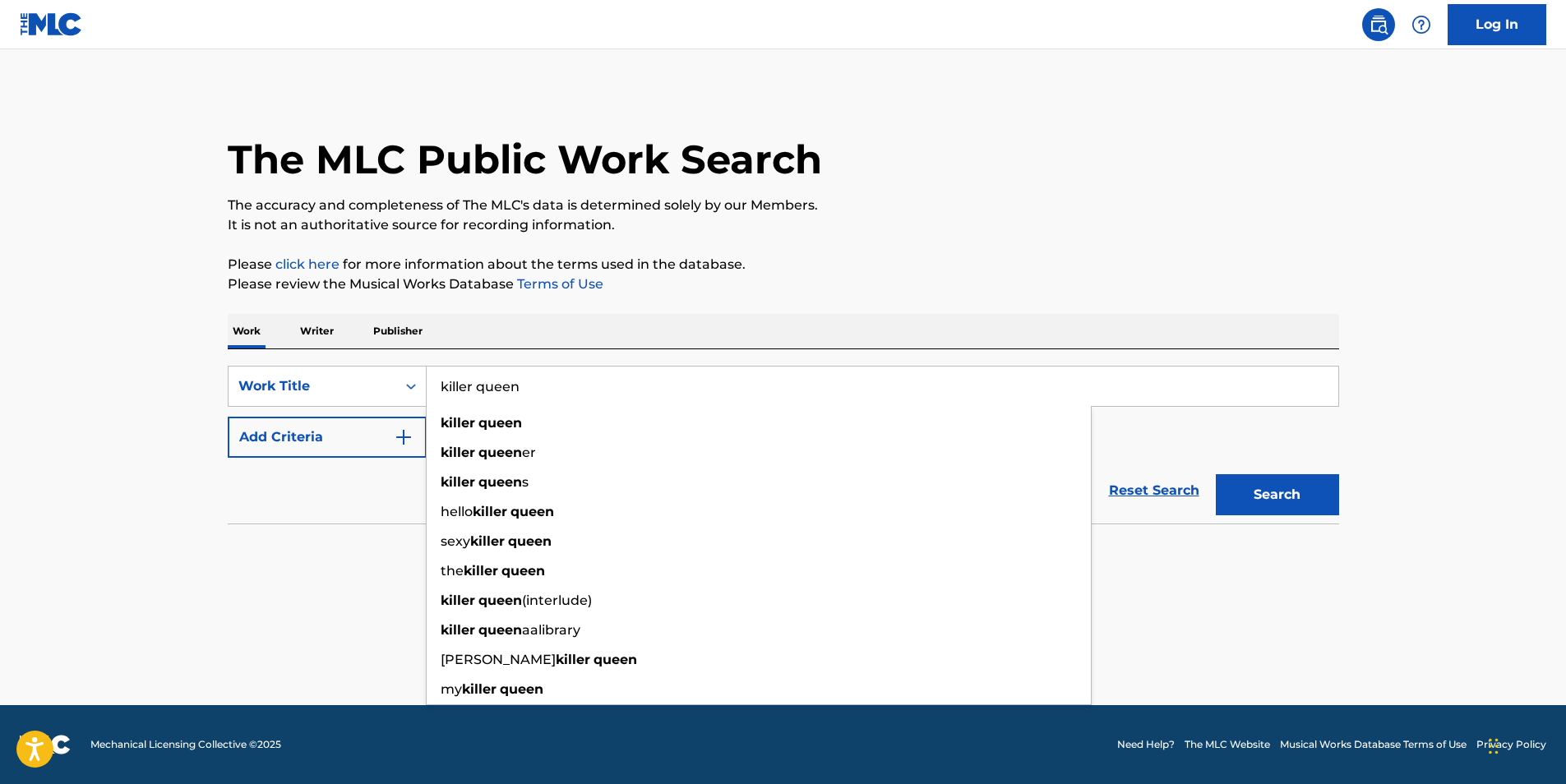
type input "killer queen"
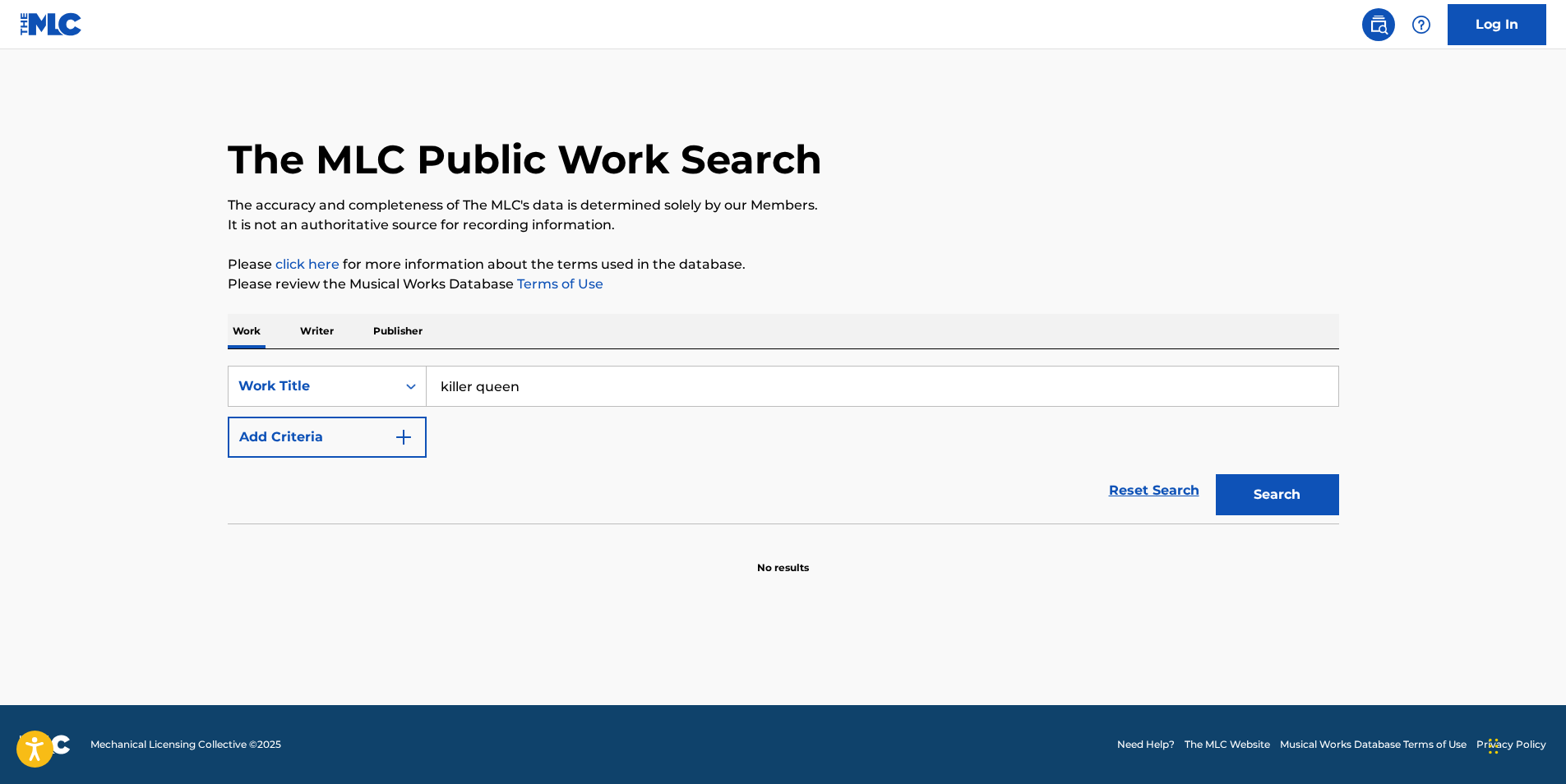
click at [326, 445] on button "Add Criteria" at bounding box center [327, 437] width 199 height 41
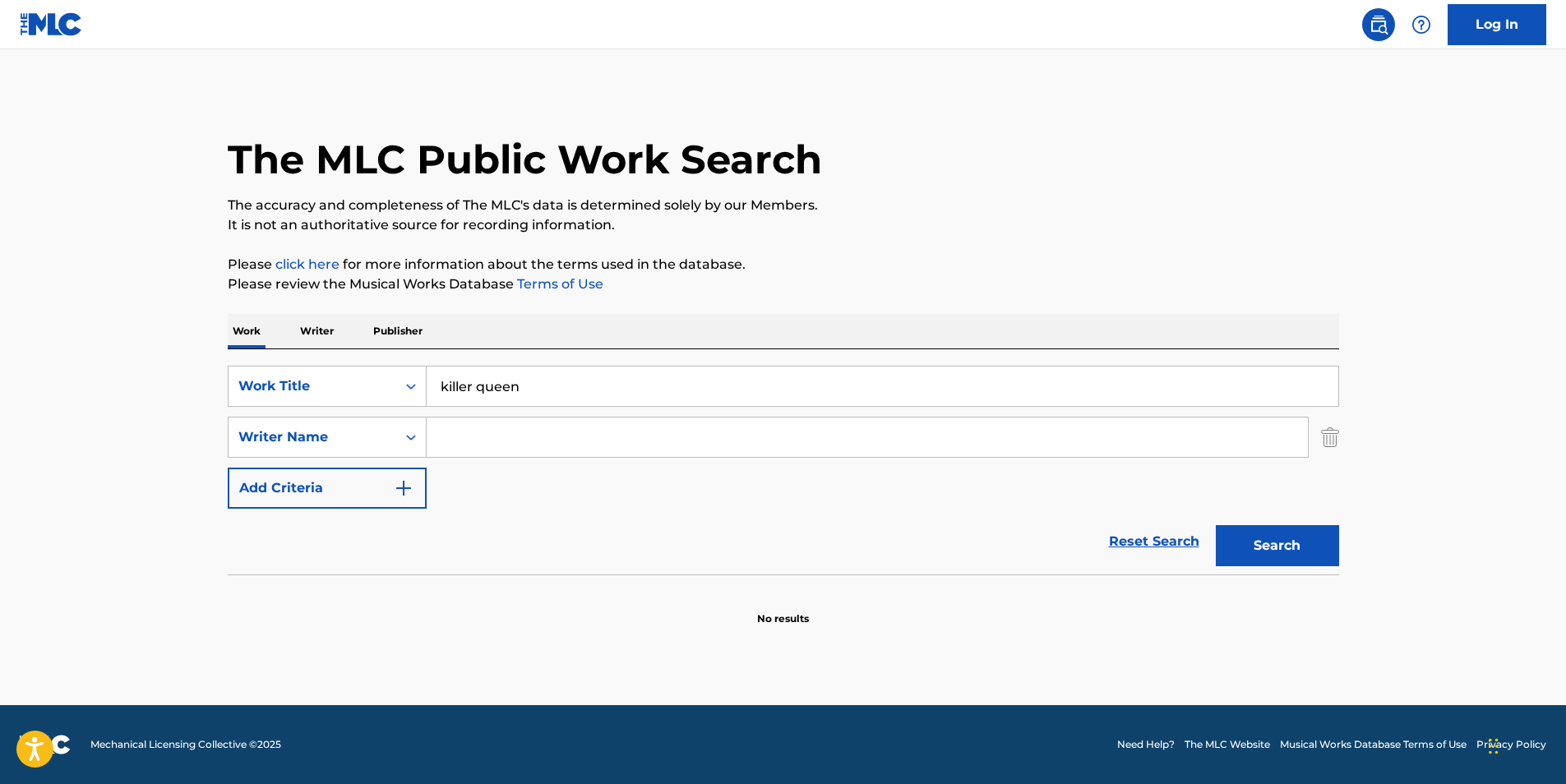
click at [479, 441] on input "Search Form" at bounding box center [867, 437] width 881 height 39
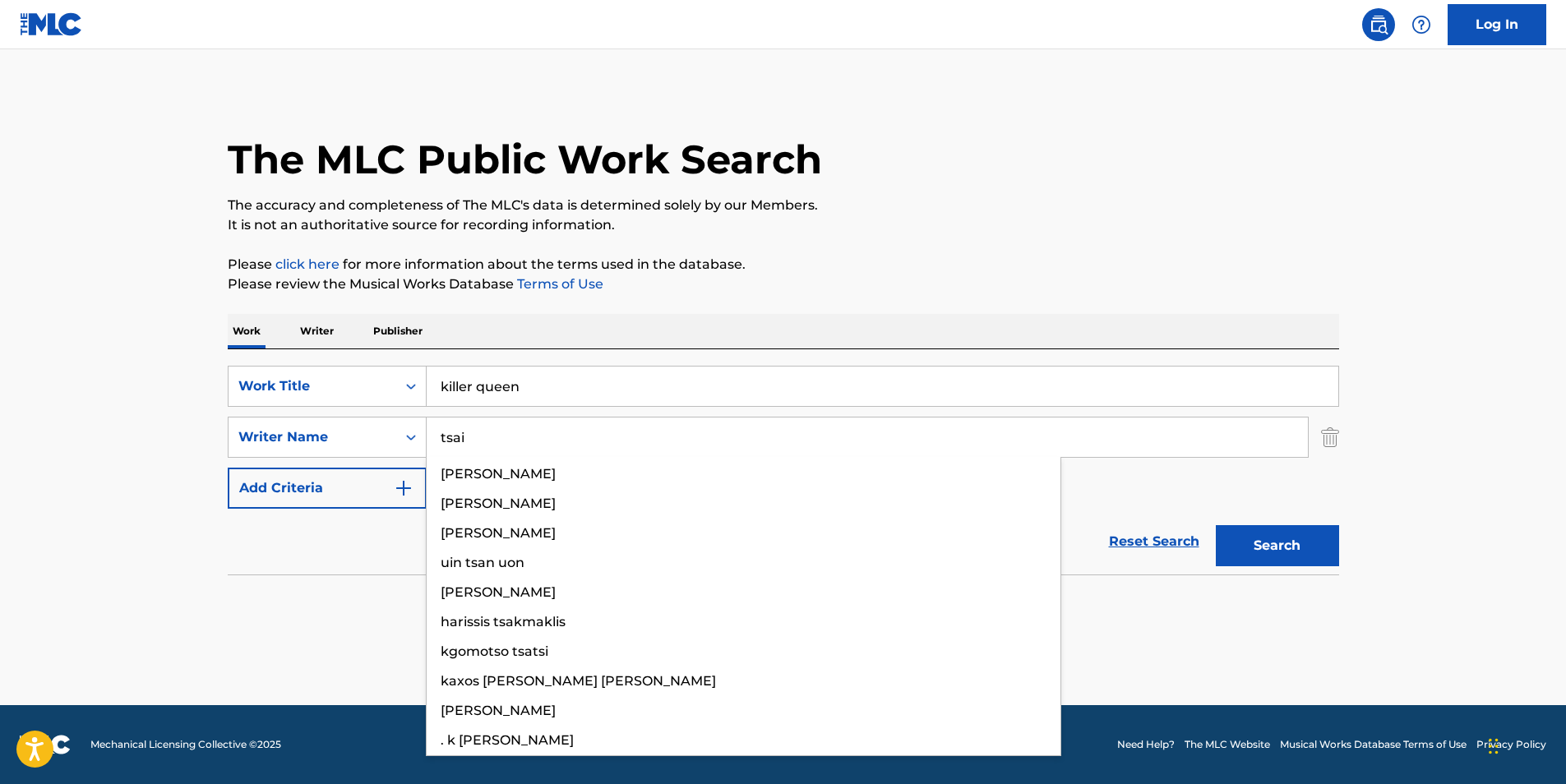
type input "tsai"
click at [1215, 525] on button "Search" at bounding box center [1277, 545] width 123 height 41
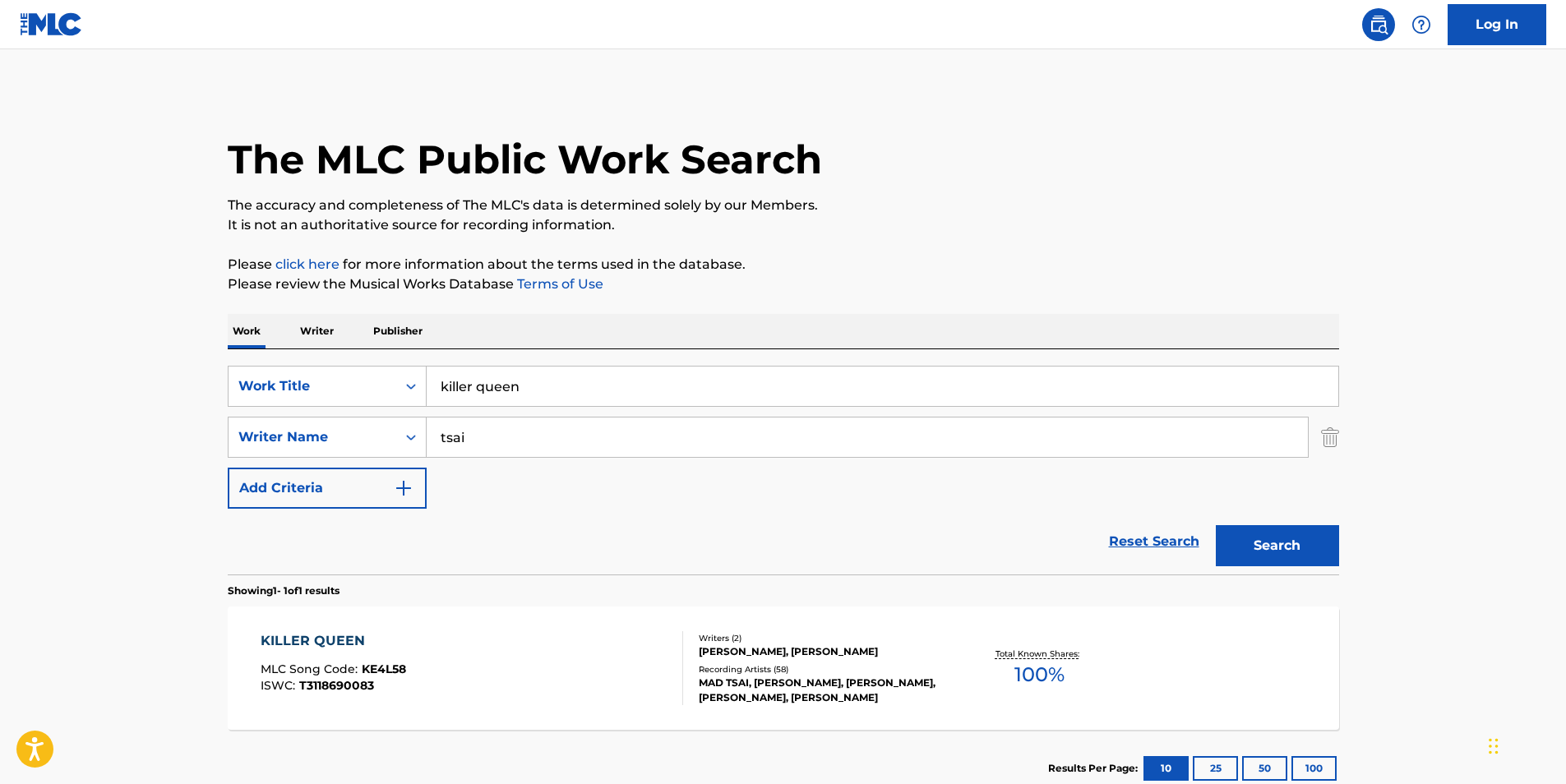
click at [337, 637] on div "KILLER QUEEN" at bounding box center [333, 641] width 145 height 20
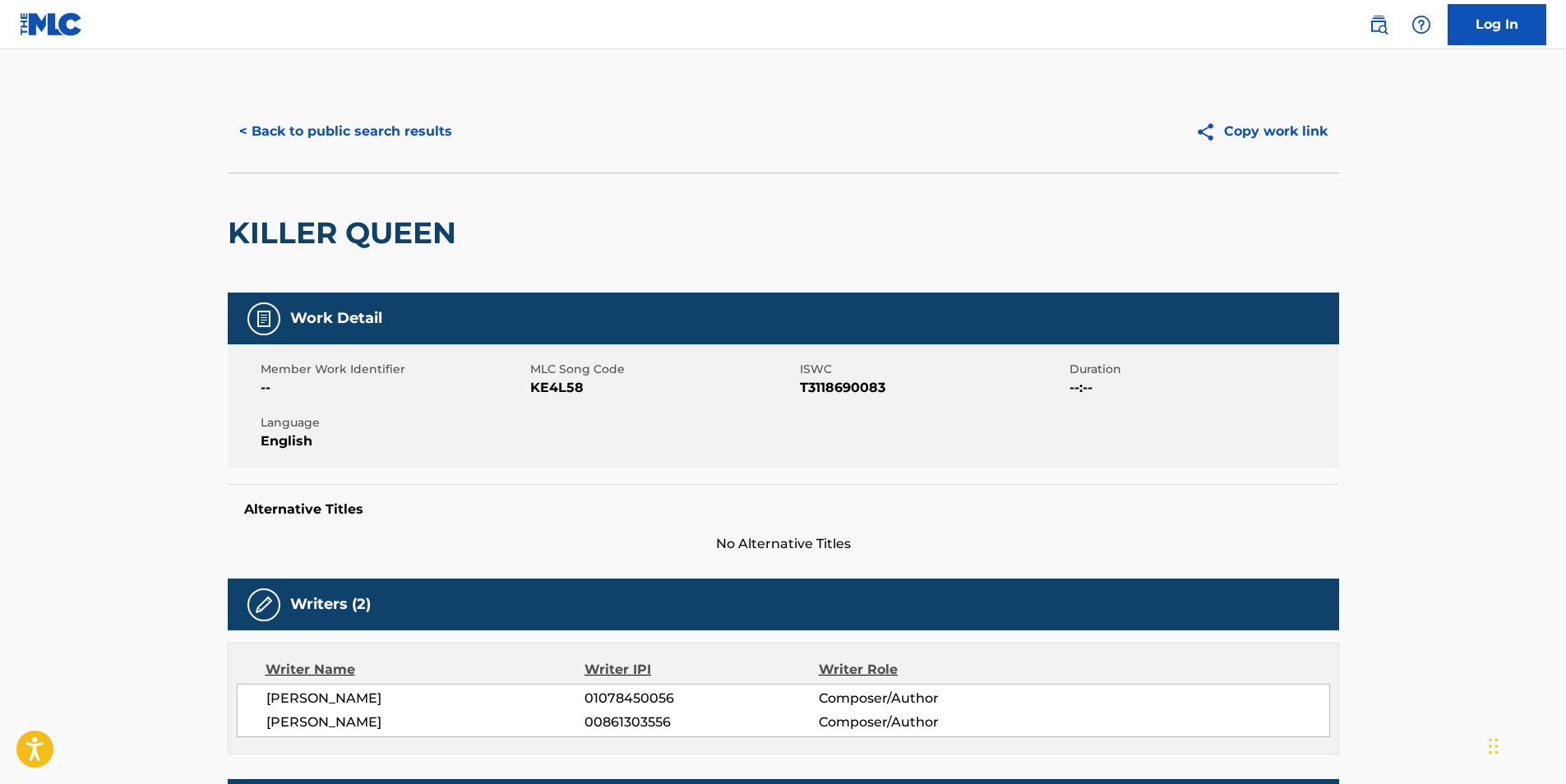
click at [811, 226] on div "KILLER QUEEN" at bounding box center [783, 232] width 1111 height 120
click at [347, 131] on button "< Back to public search results" at bounding box center [345, 131] width 236 height 41
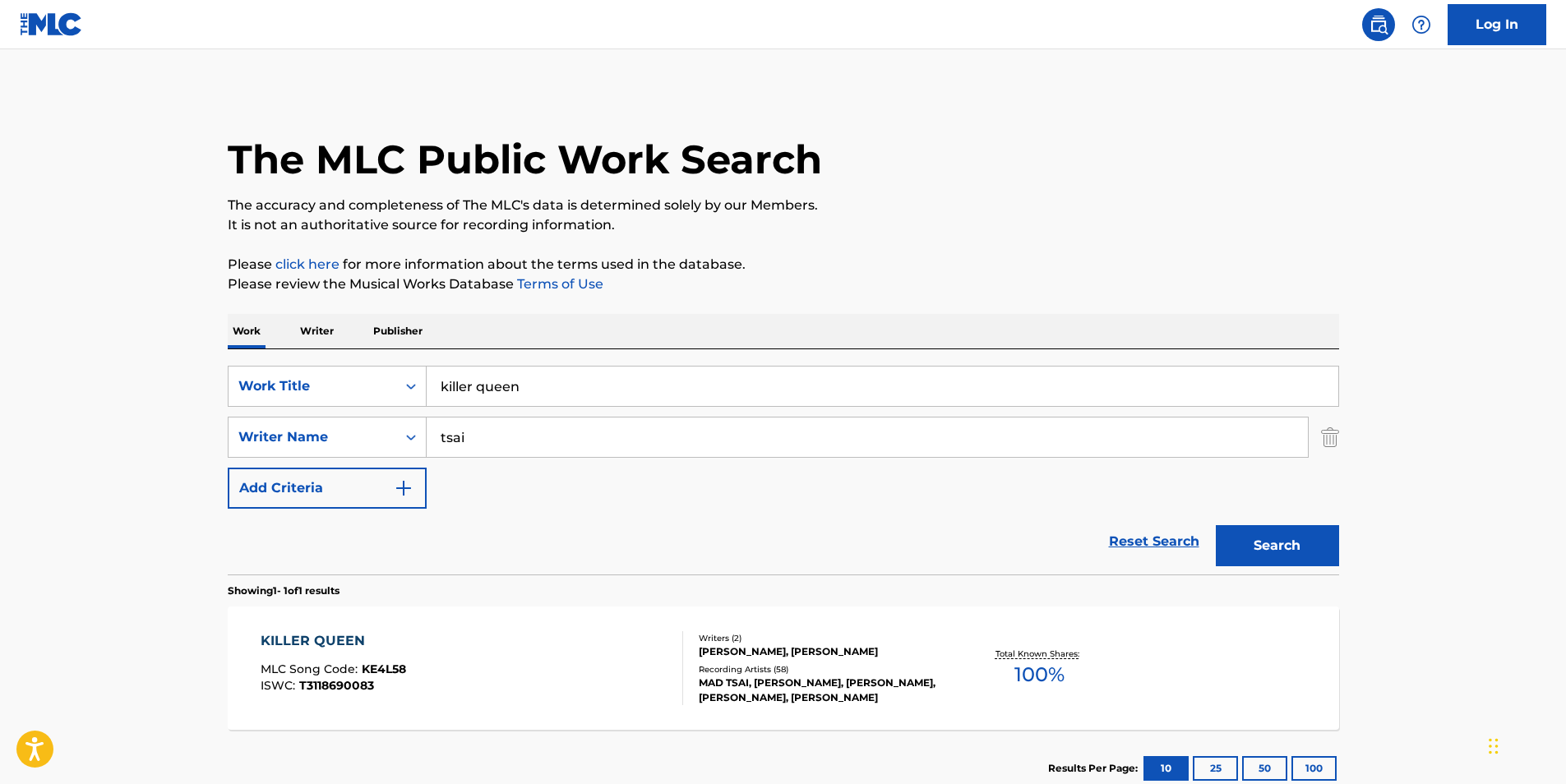
click at [629, 385] on input "killer queen" at bounding box center [882, 385] width 912 height 39
click at [777, 288] on p "Please review the Musical Works Database Terms of Use" at bounding box center [783, 284] width 1111 height 20
drag, startPoint x: 570, startPoint y: 390, endPoint x: 311, endPoint y: 389, distance: 259.0
click at [317, 391] on div "SearchWithCriteriaf35c66ce-b1dd-44e5-99bc-15e747ebcb84 Work Title killer queen" at bounding box center [783, 385] width 1111 height 41
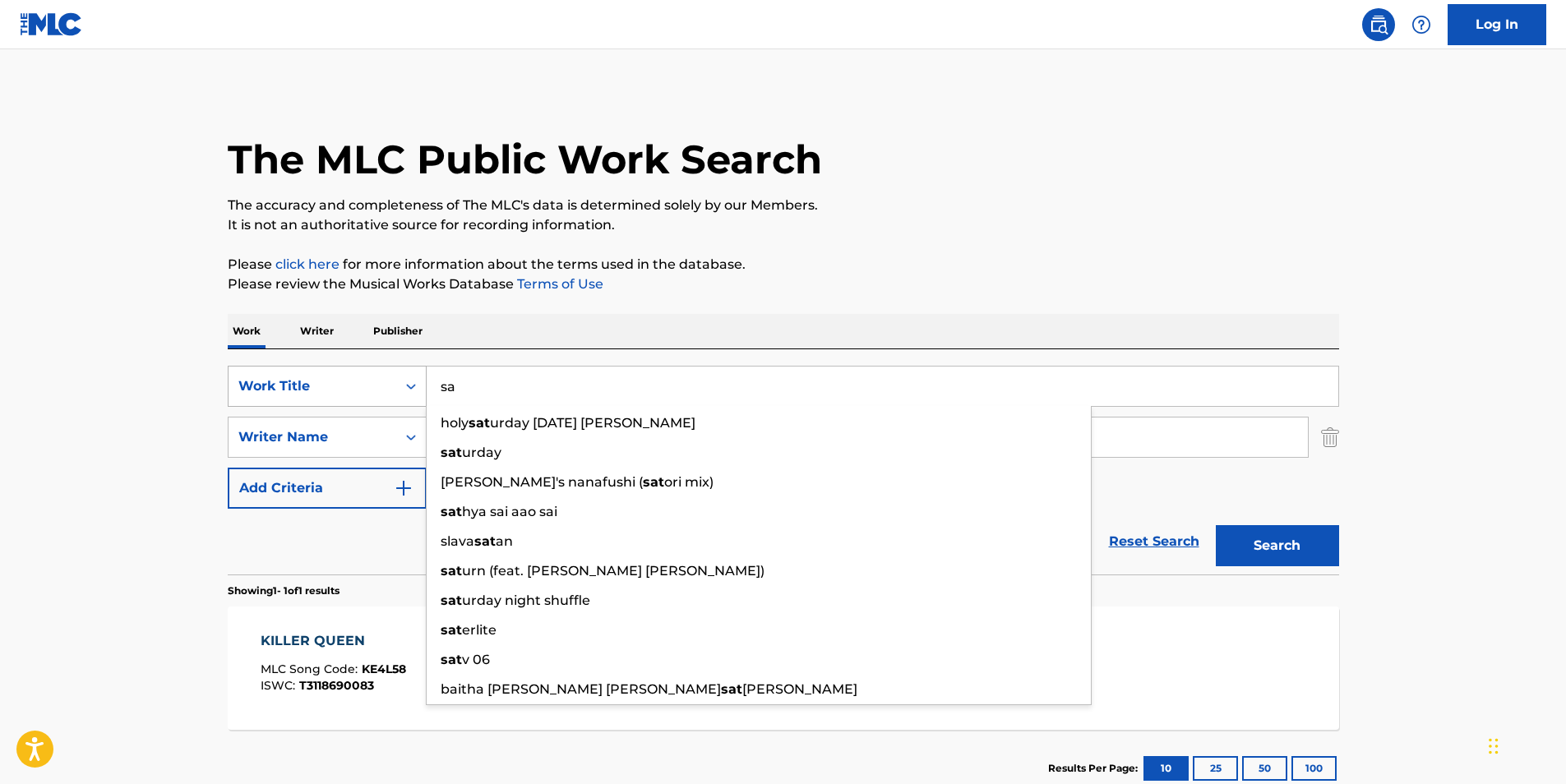
type input "s"
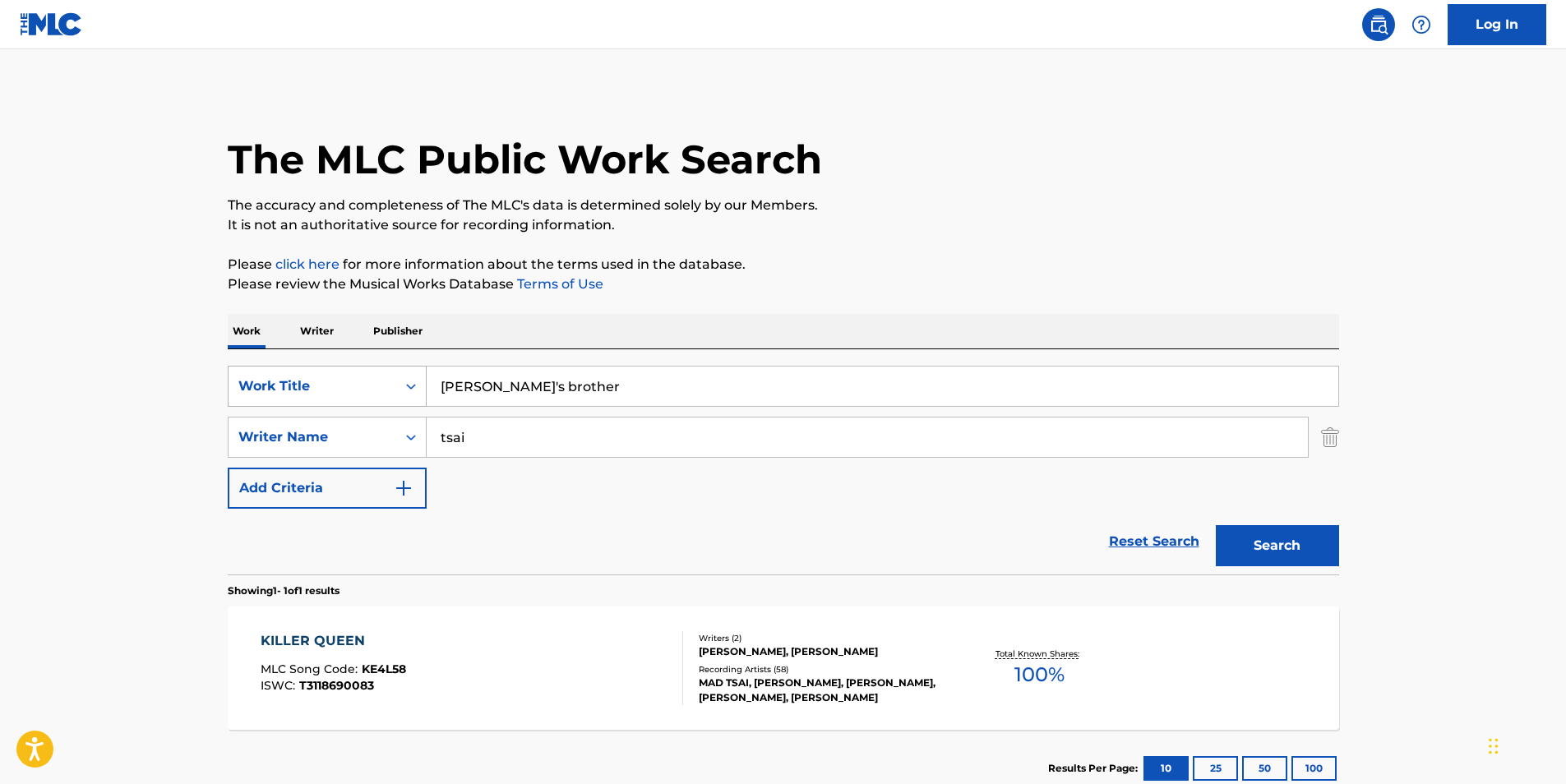
type input "stacey's brother"
click at [1215, 525] on button "Search" at bounding box center [1277, 545] width 123 height 41
click at [313, 637] on div "STACY'S BROTHER" at bounding box center [360, 641] width 199 height 20
